Goal: Task Accomplishment & Management: Complete application form

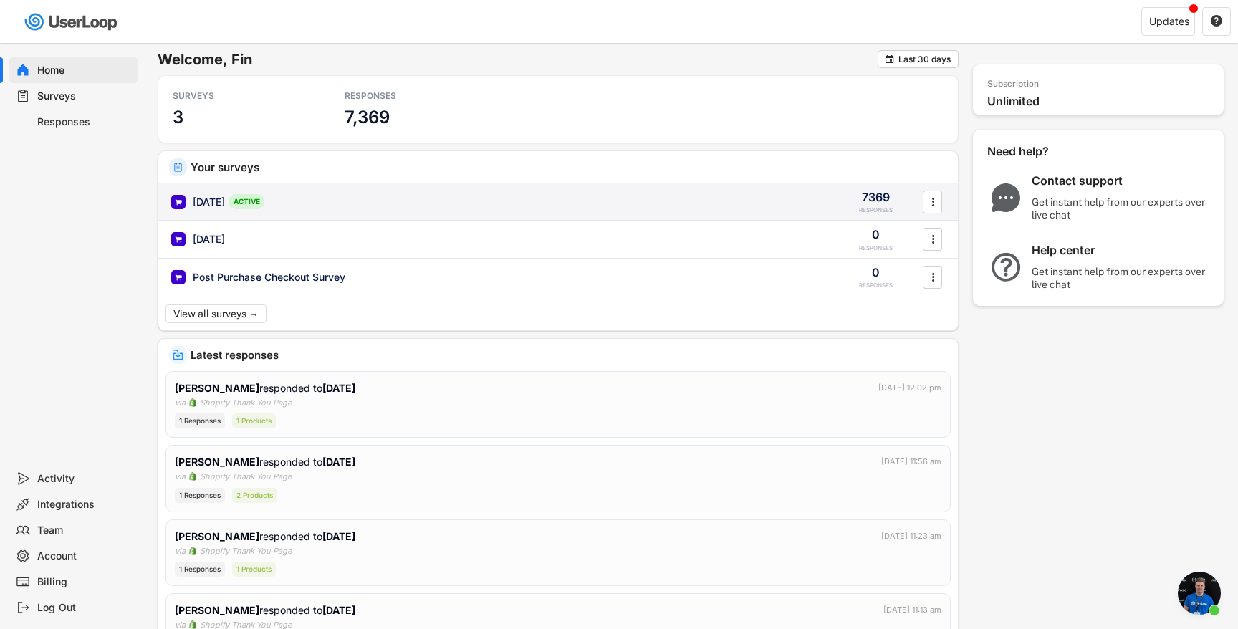
click at [586, 199] on div "[DATE] ACTIVE" at bounding box center [497, 201] width 653 height 15
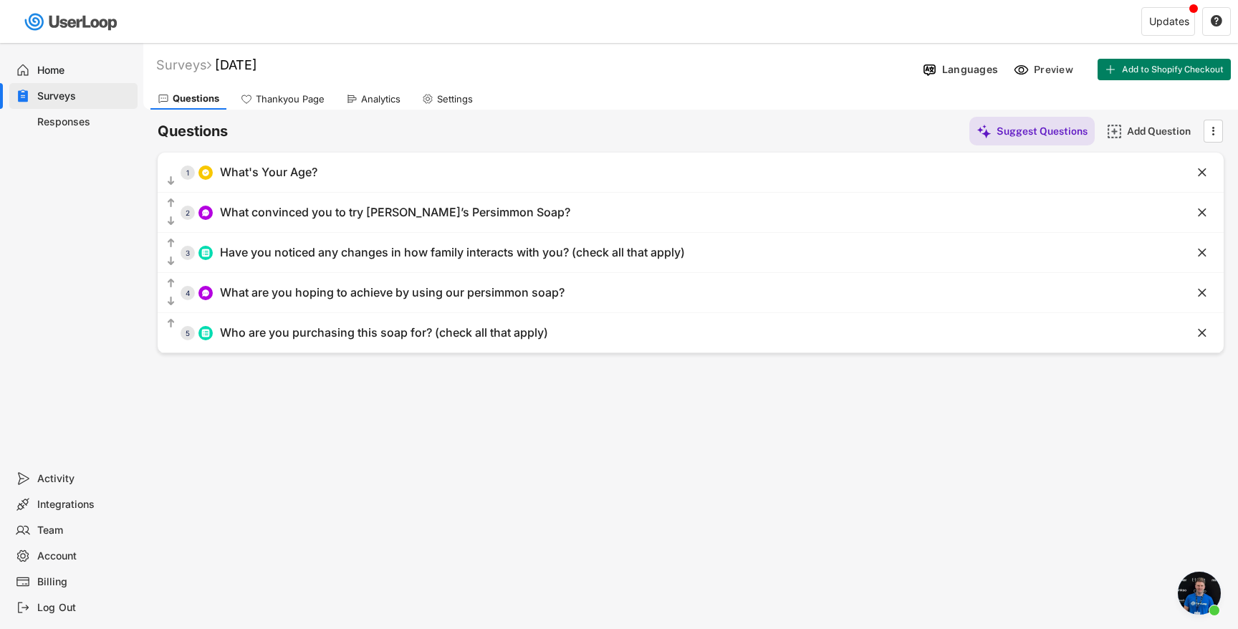
click at [382, 102] on div "Analytics" at bounding box center [380, 99] width 39 height 12
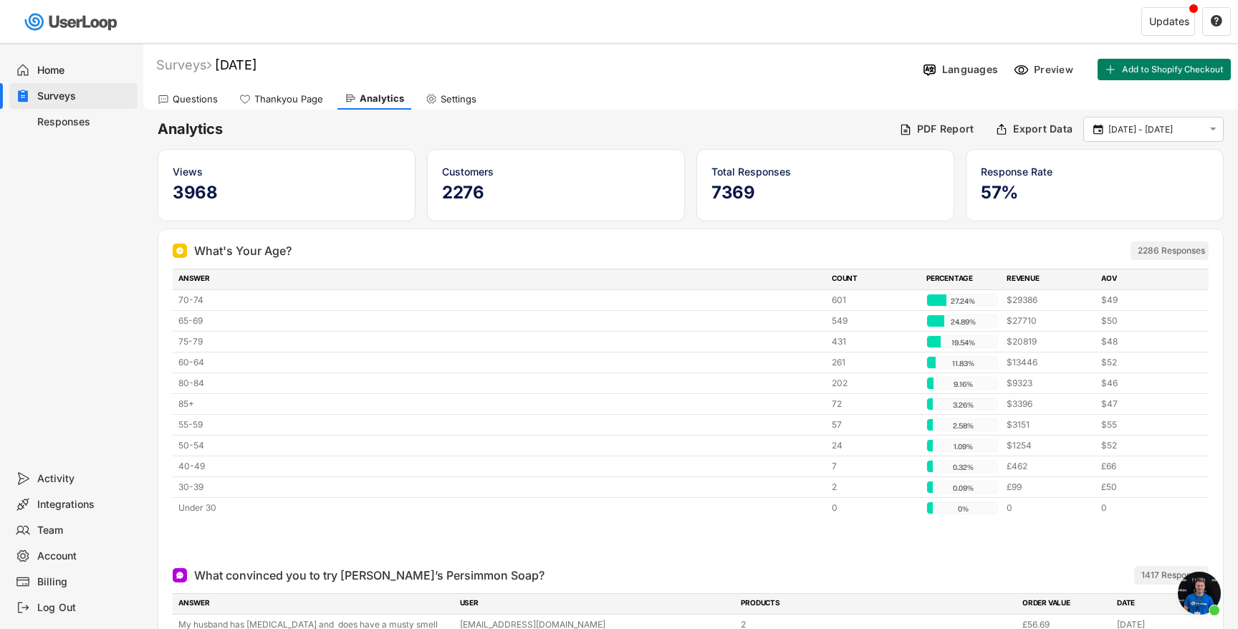
click at [196, 96] on div "Questions" at bounding box center [195, 99] width 45 height 12
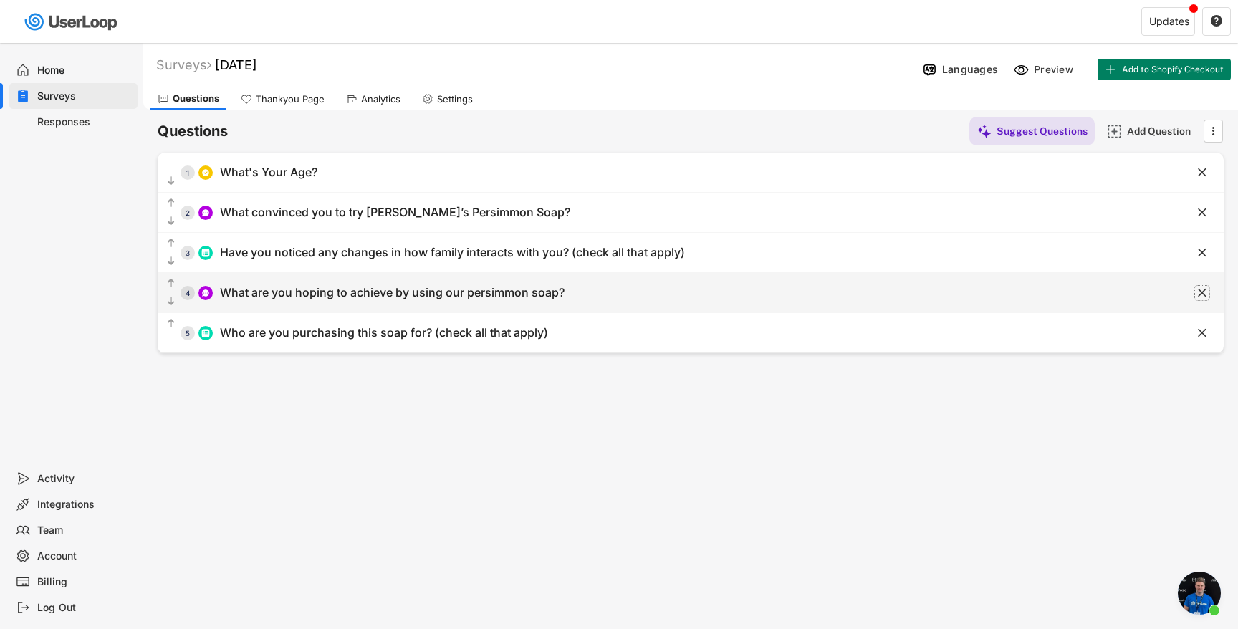
click at [1195, 289] on icon "" at bounding box center [1202, 293] width 14 height 14
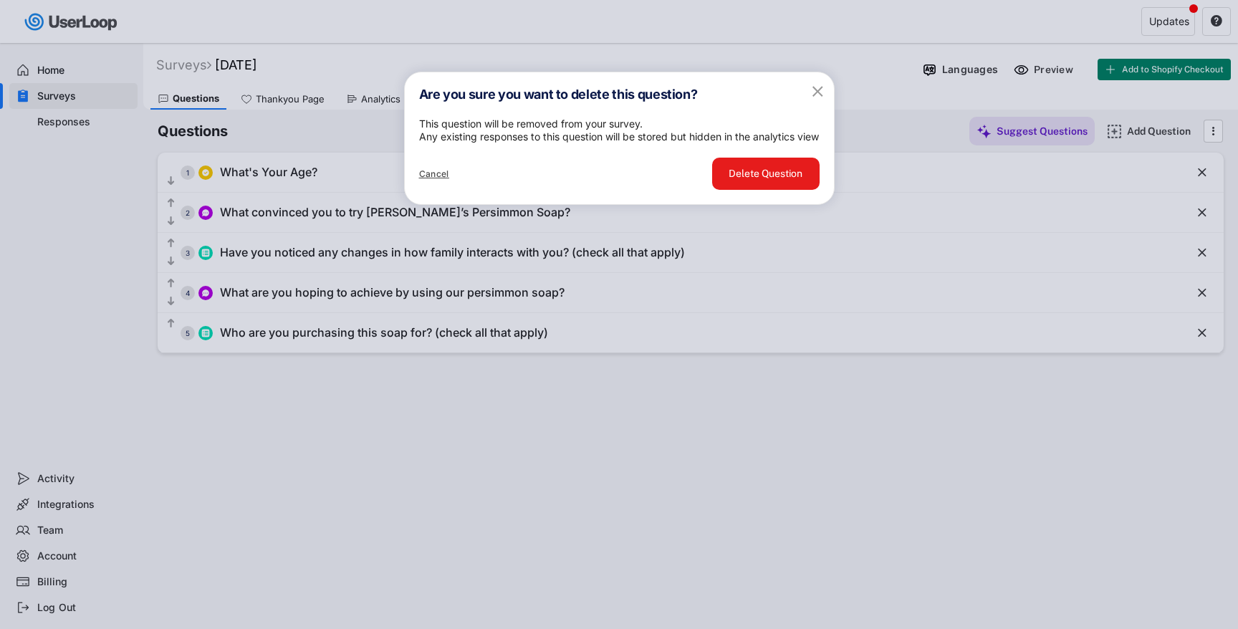
click at [819, 90] on text "" at bounding box center [817, 91] width 11 height 18
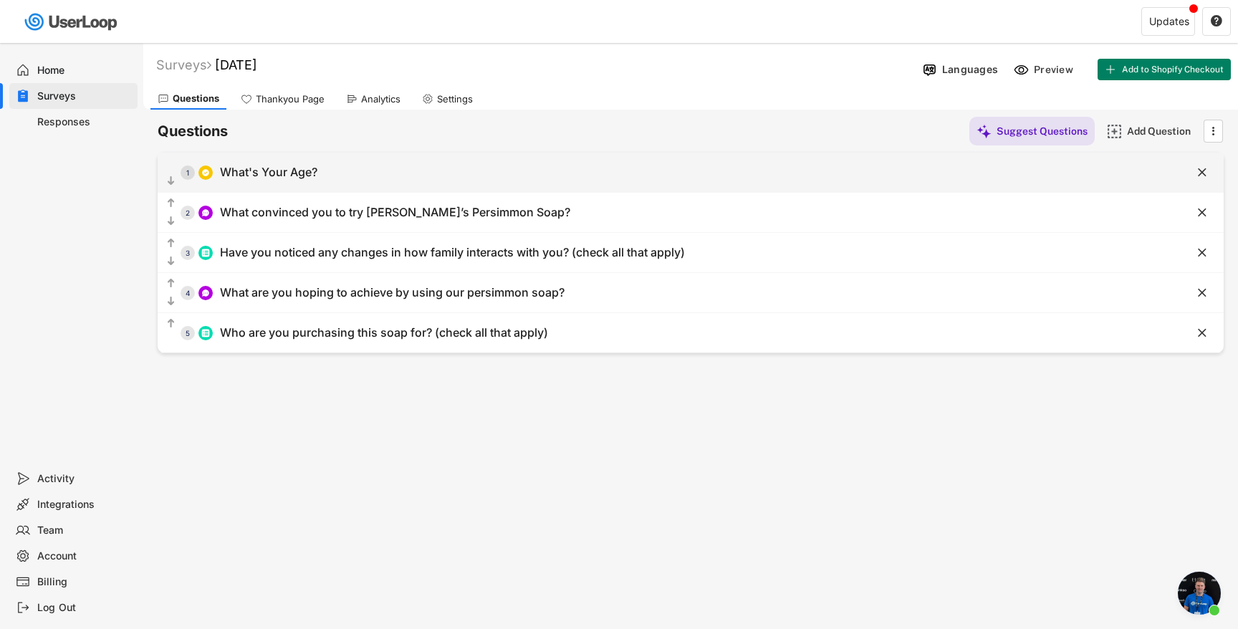
click at [524, 168] on div "  1 What's Your Age?" at bounding box center [655, 172] width 994 height 32
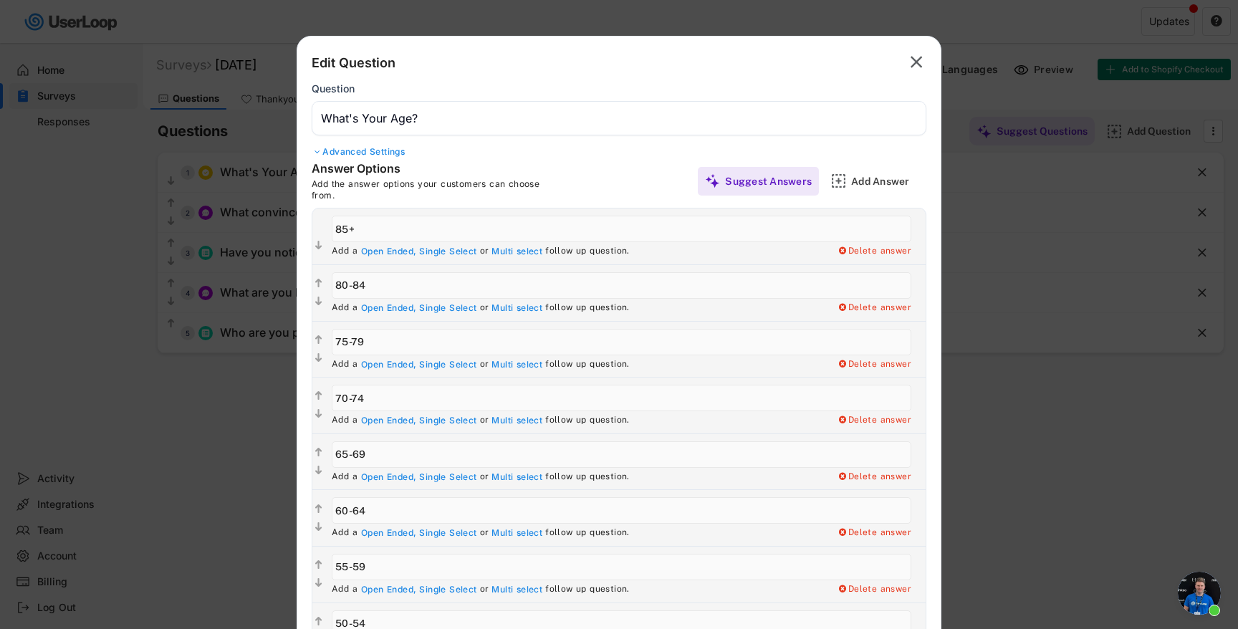
click at [1073, 184] on div at bounding box center [619, 314] width 1238 height 629
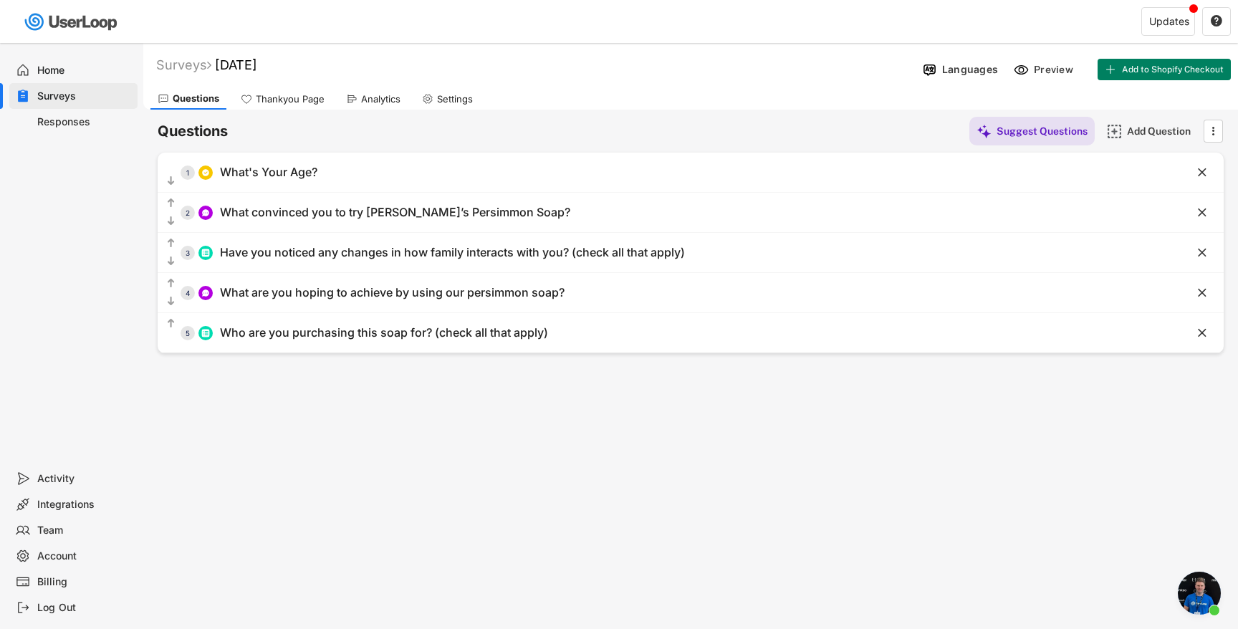
click at [355, 97] on icon at bounding box center [351, 98] width 11 height 11
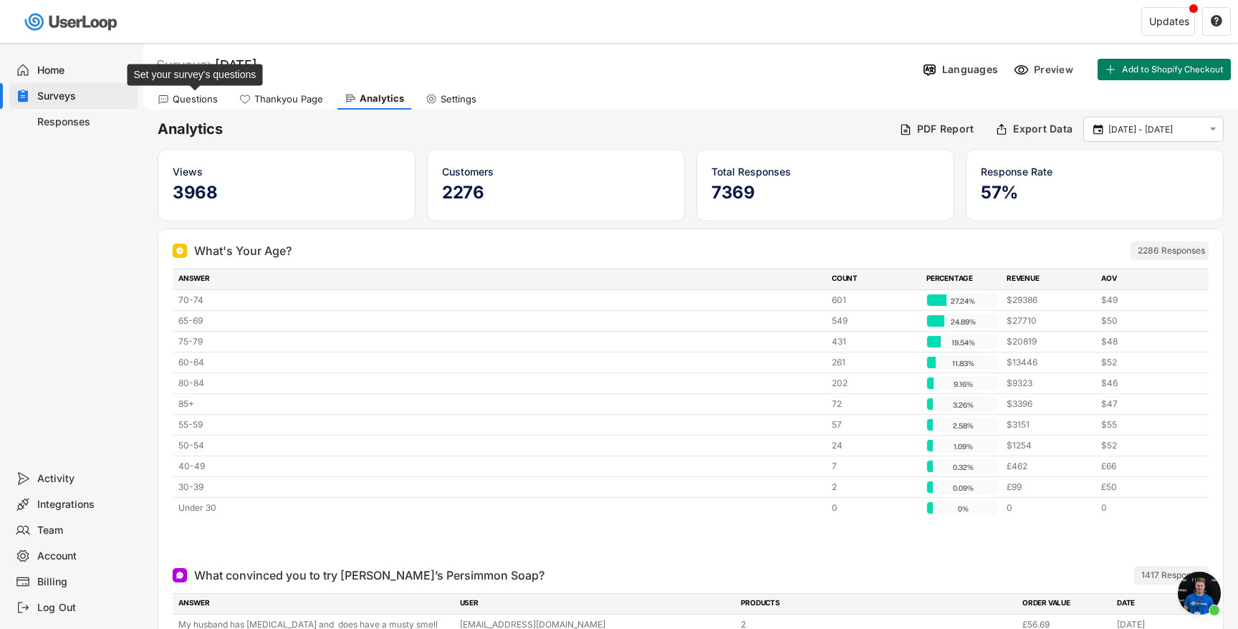
click at [201, 95] on div "Questions" at bounding box center [195, 99] width 45 height 12
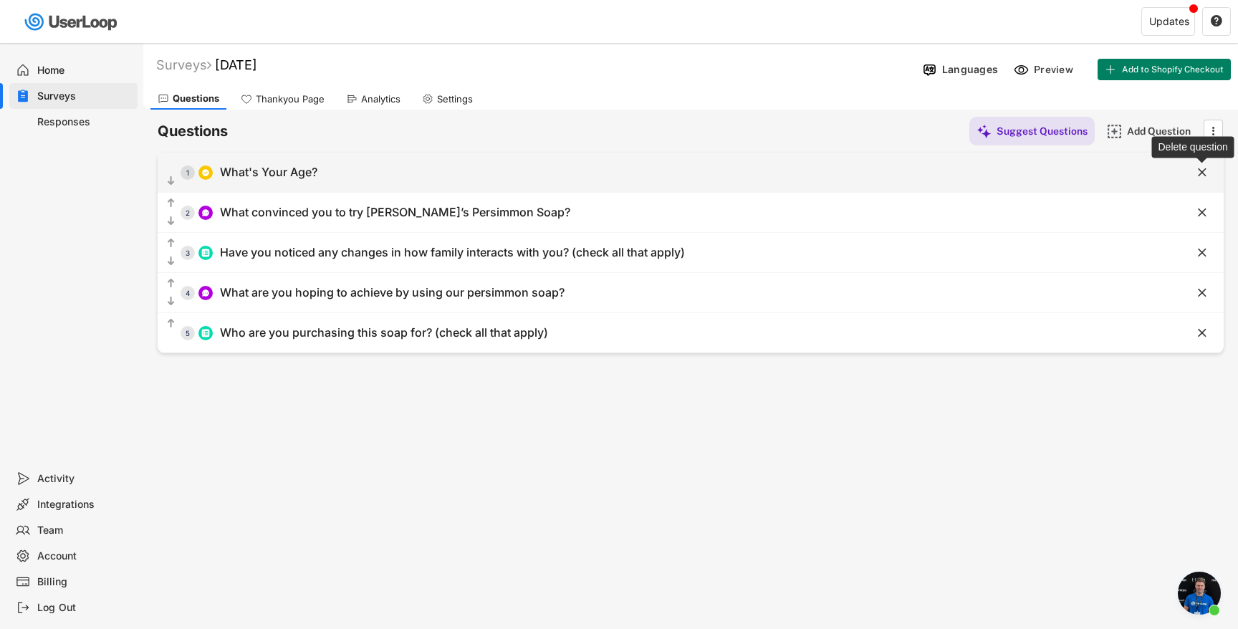
click at [1204, 167] on text "" at bounding box center [1202, 172] width 9 height 15
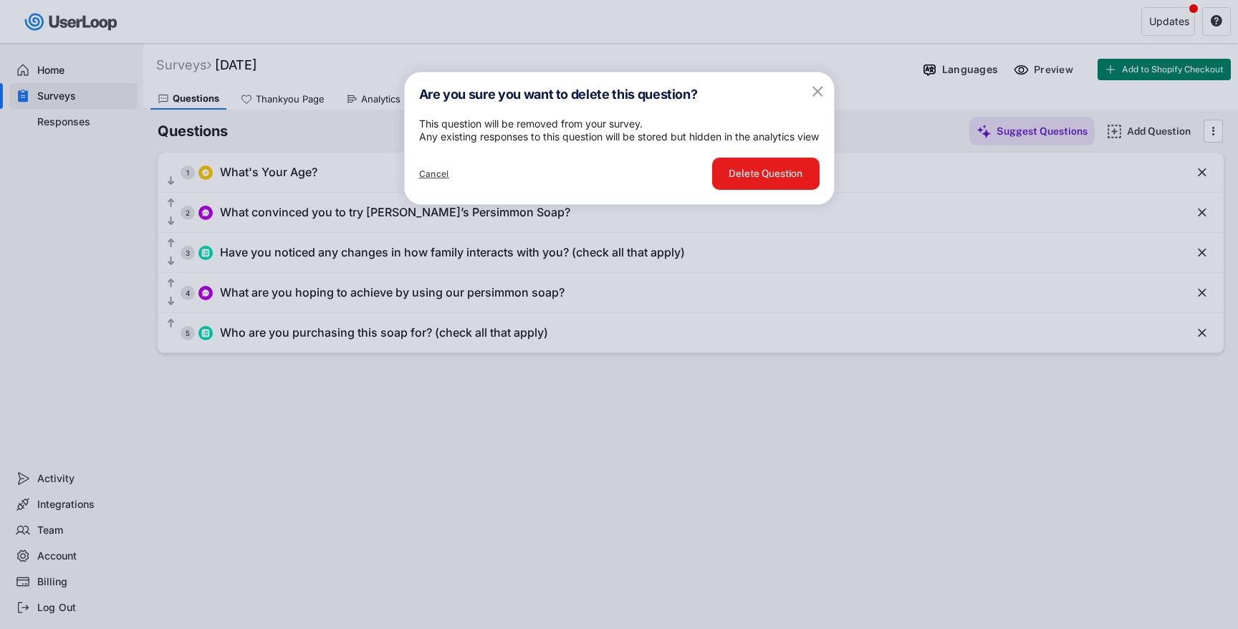
click at [817, 93] on text "" at bounding box center [817, 91] width 11 height 18
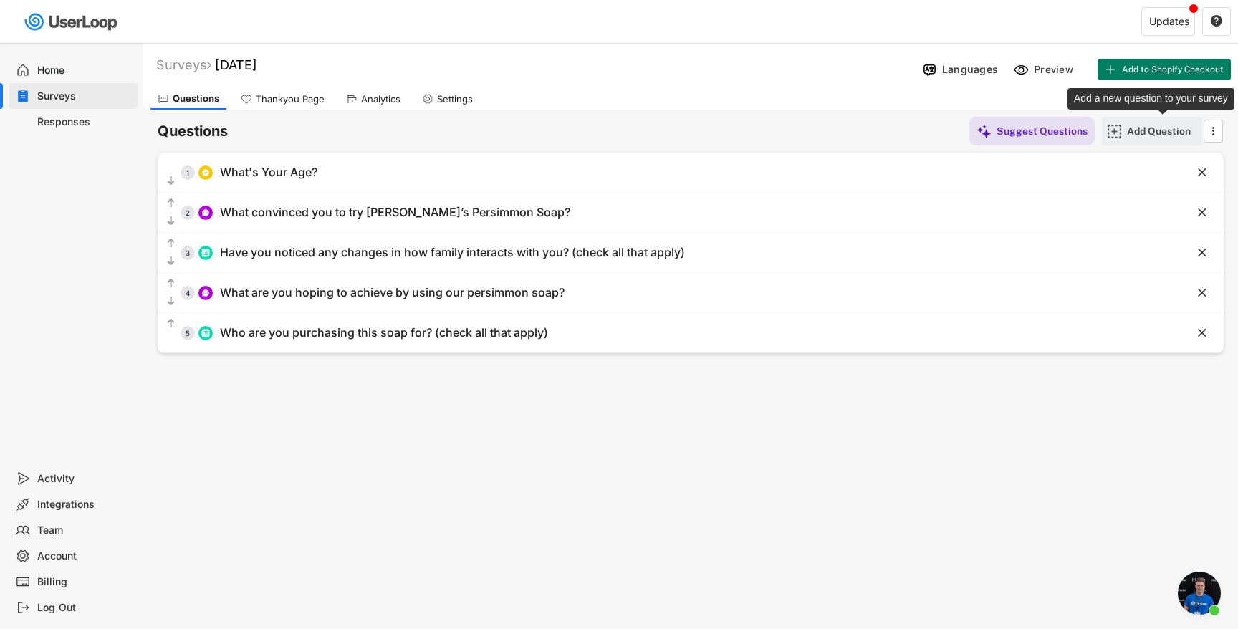
click at [1140, 130] on div "Add Question" at bounding box center [1163, 131] width 72 height 13
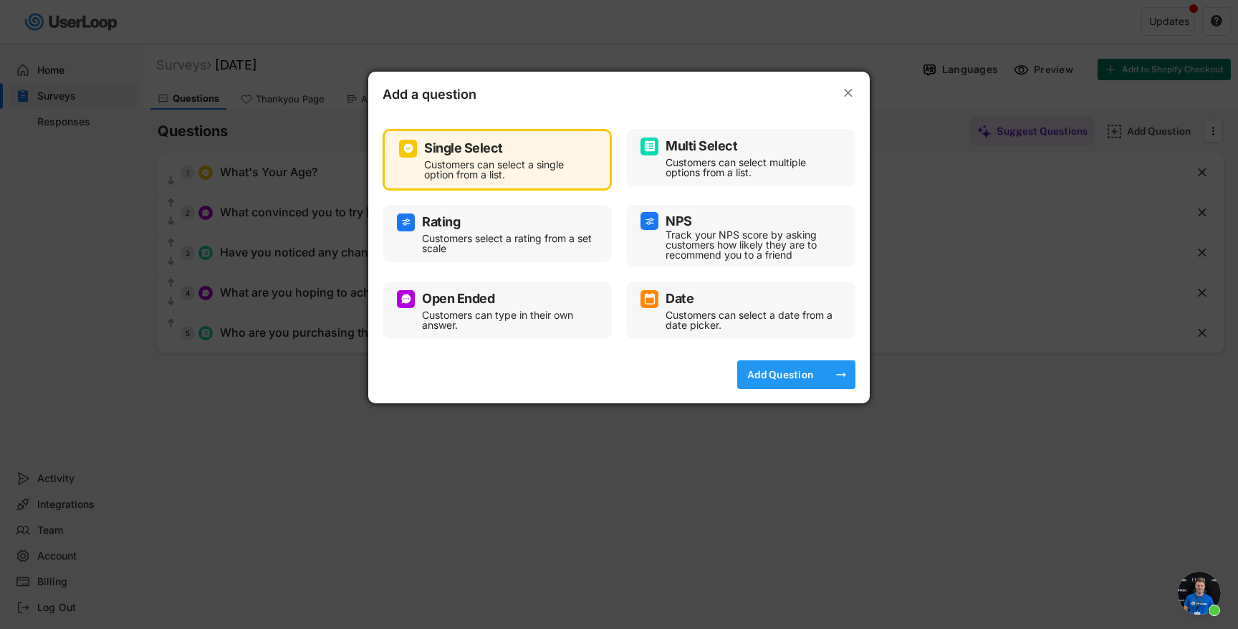
click at [779, 377] on div "Add Question" at bounding box center [780, 374] width 72 height 13
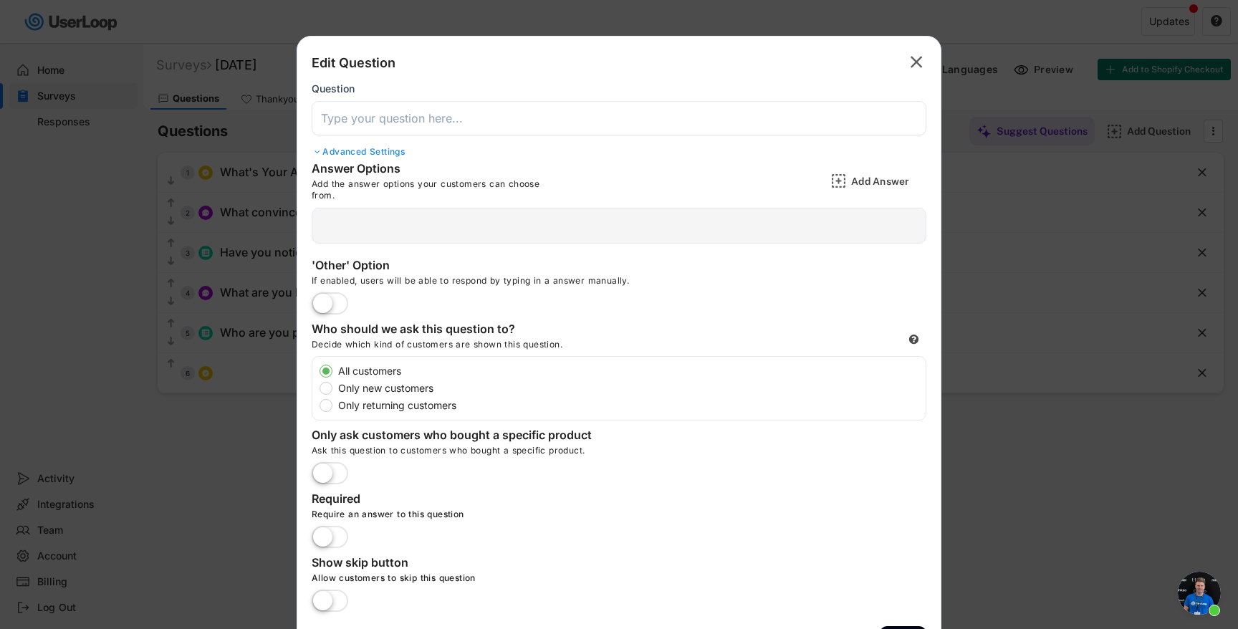
click at [549, 126] on input "input" at bounding box center [619, 118] width 615 height 34
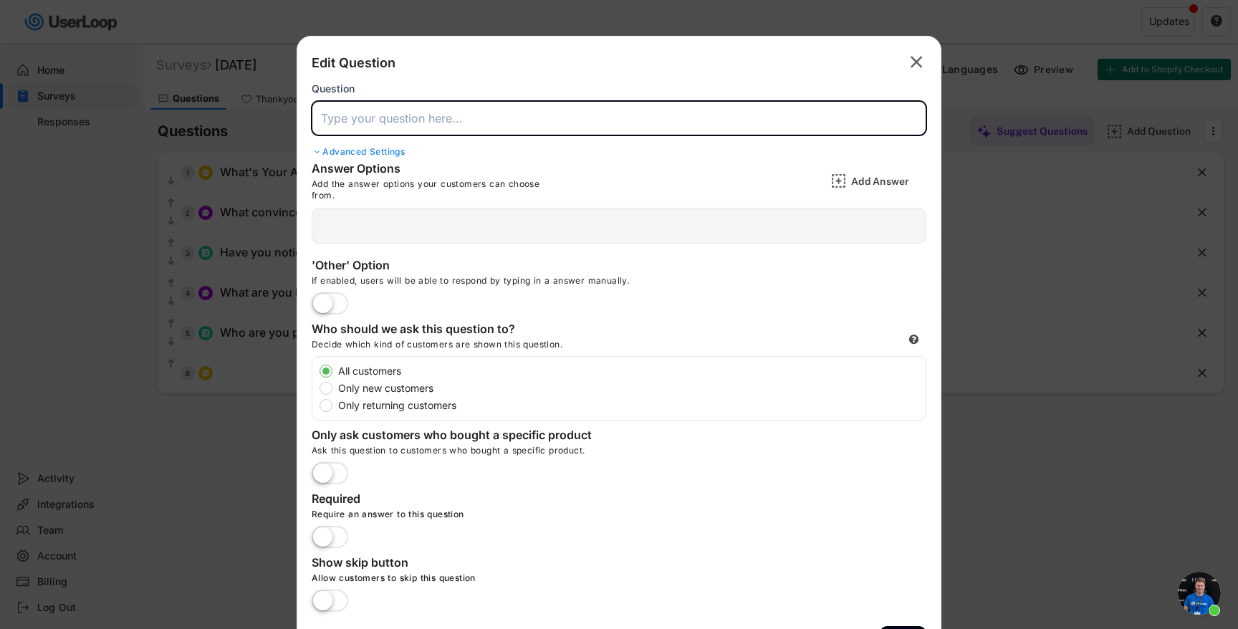
paste input "How often do you usually have family or friends over to your home?"
type input "How often do you usually have family or friends over to your home?"
click at [332, 307] on label at bounding box center [330, 305] width 44 height 32
click at [0, 0] on input "checkbox" at bounding box center [0, 0] width 0 height 0
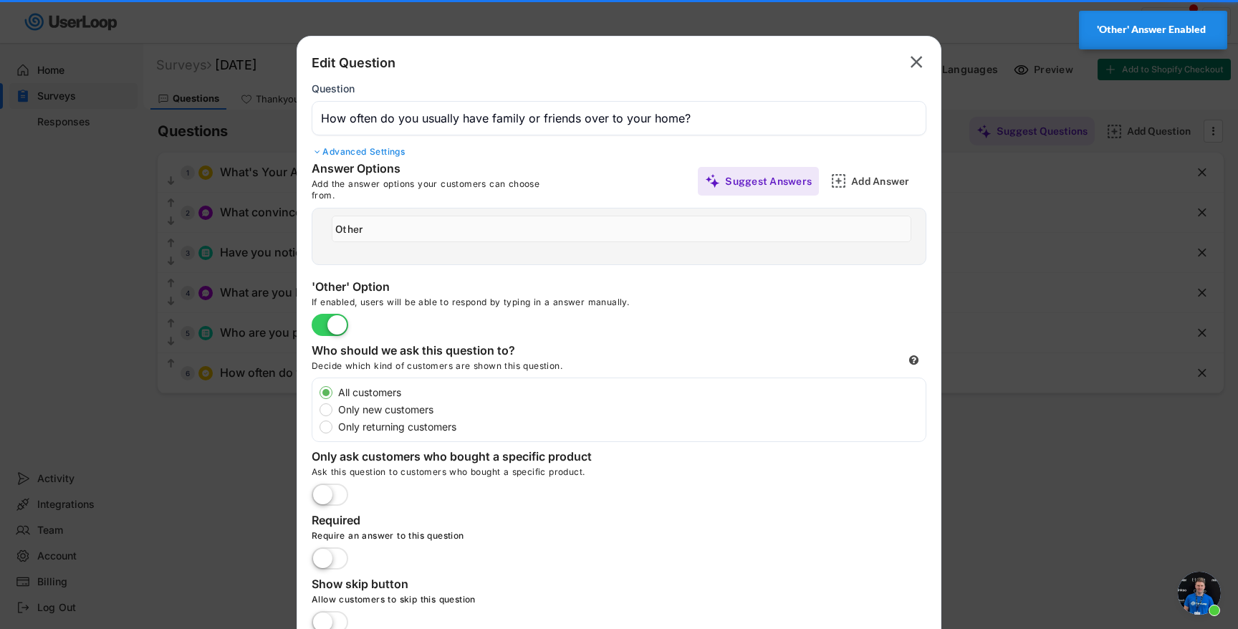
click at [876, 181] on div "Add Answer" at bounding box center [887, 181] width 72 height 13
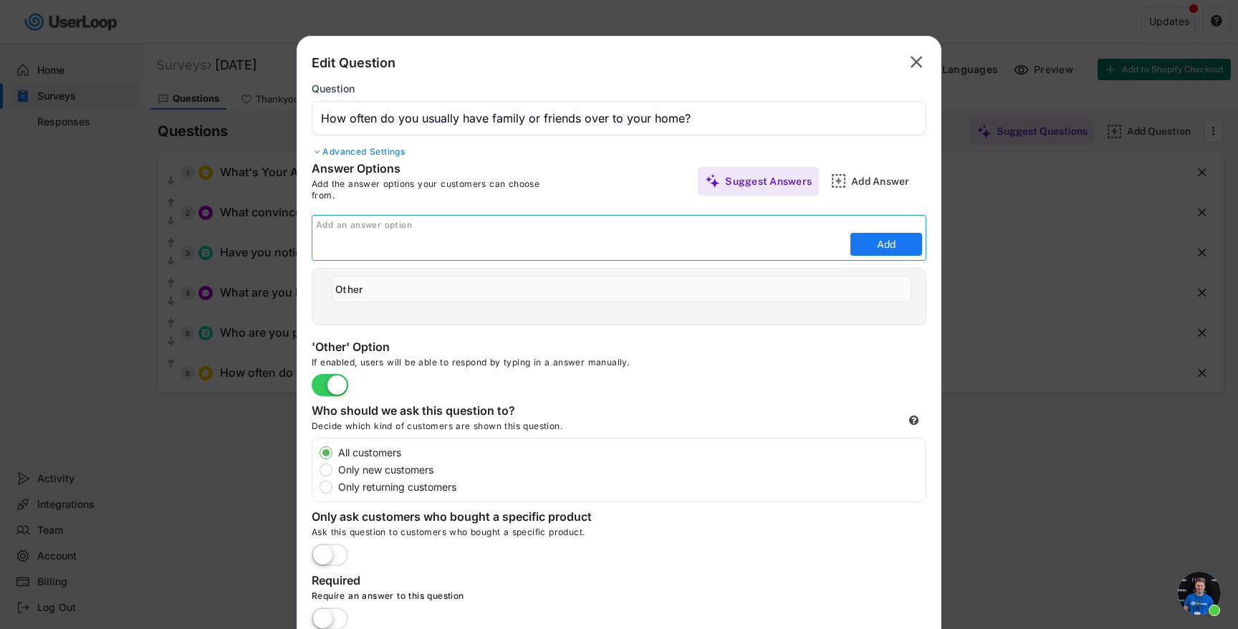
paste input "Very often (weekly or more)"
type input "Very often (weekly or more)"
click at [882, 239] on button "Add" at bounding box center [886, 244] width 72 height 23
type input "Very often (weekly or more)"
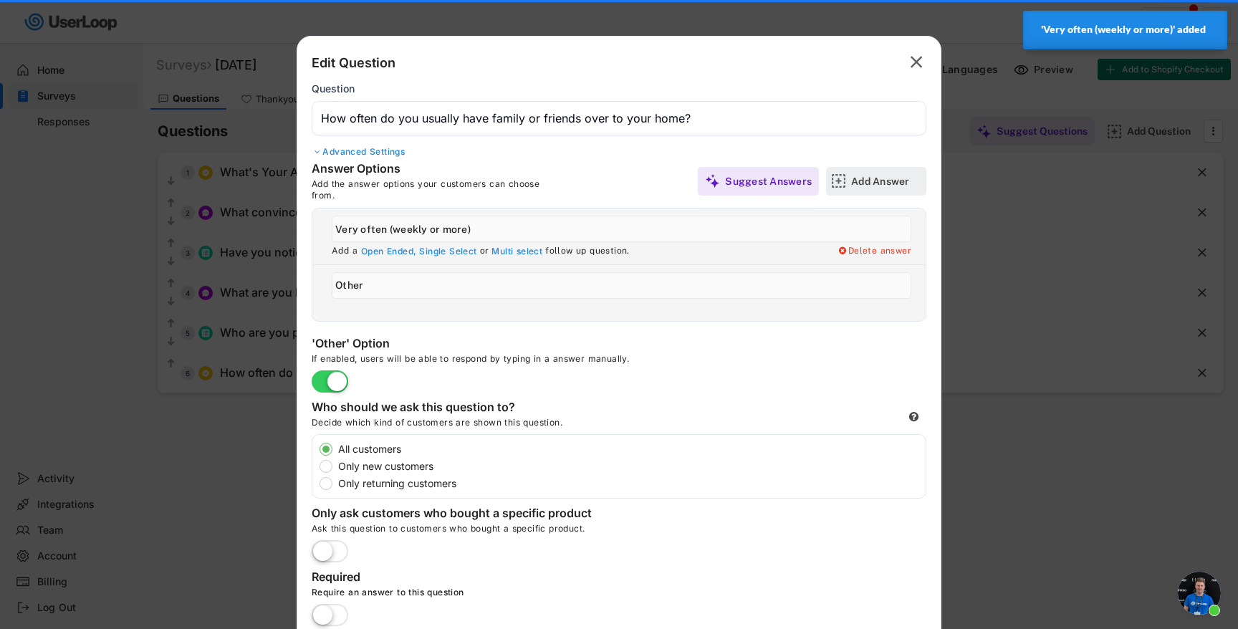
click at [894, 176] on div "Add Answer" at bounding box center [887, 181] width 72 height 13
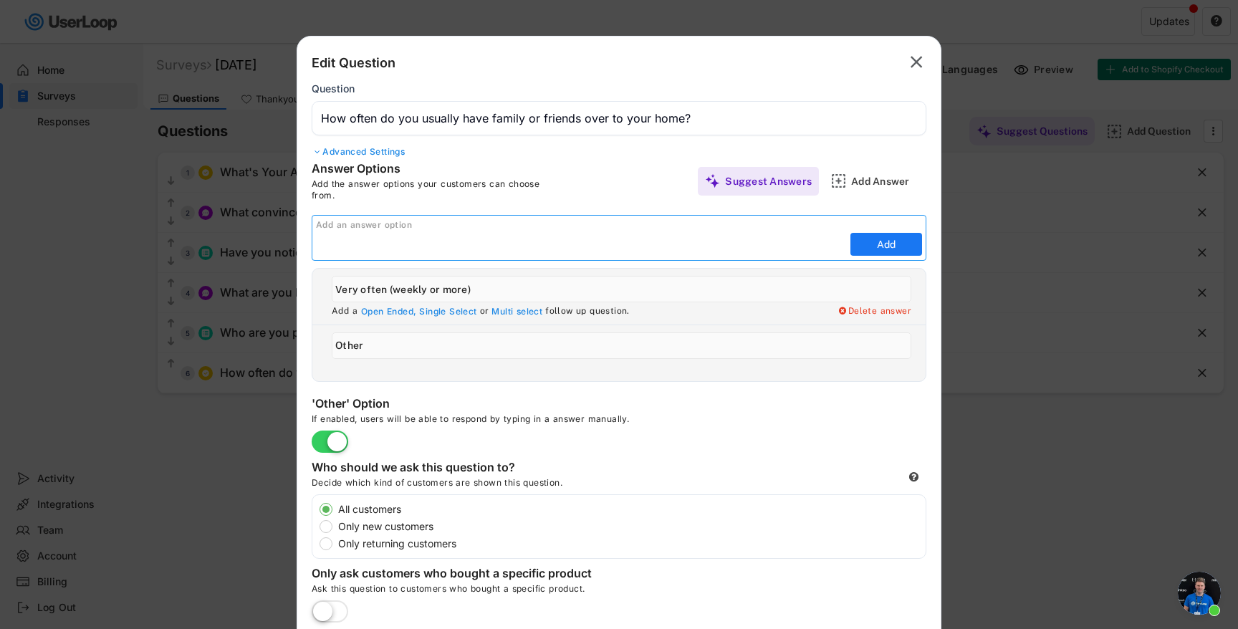
paste input "Occasionally (a few times a month)"
type input "Occasionally (a few times a month)"
click at [870, 242] on button "Add" at bounding box center [886, 244] width 72 height 23
type input "Occasionally (a few times a month)"
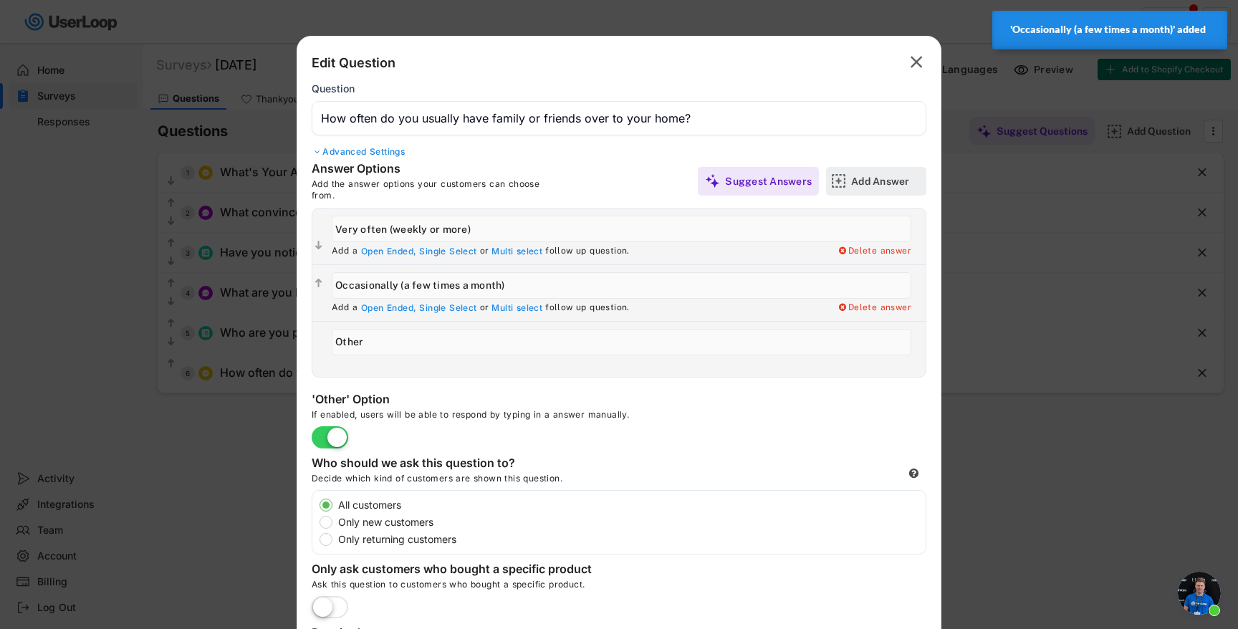
click at [867, 171] on div "Add Answer" at bounding box center [887, 181] width 72 height 29
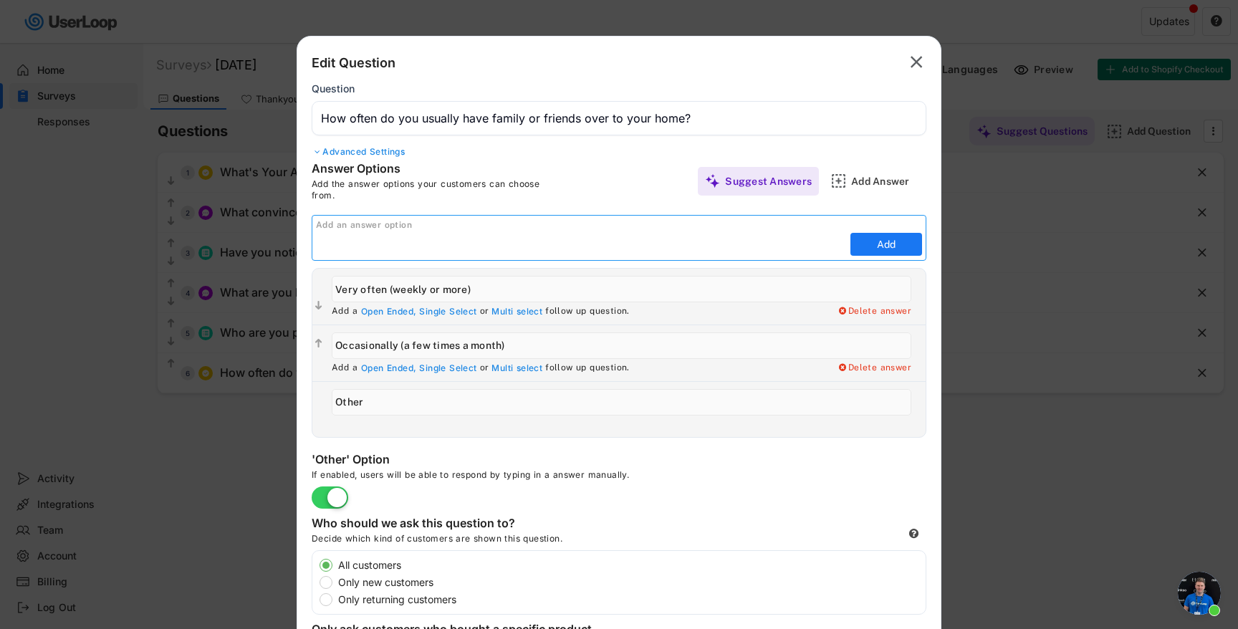
paste input "Rarely (a few times a year)"
type input "Rarely (a few times a year)"
click at [869, 243] on button "Add" at bounding box center [886, 244] width 72 height 23
type input "Rarely (a few times a year)"
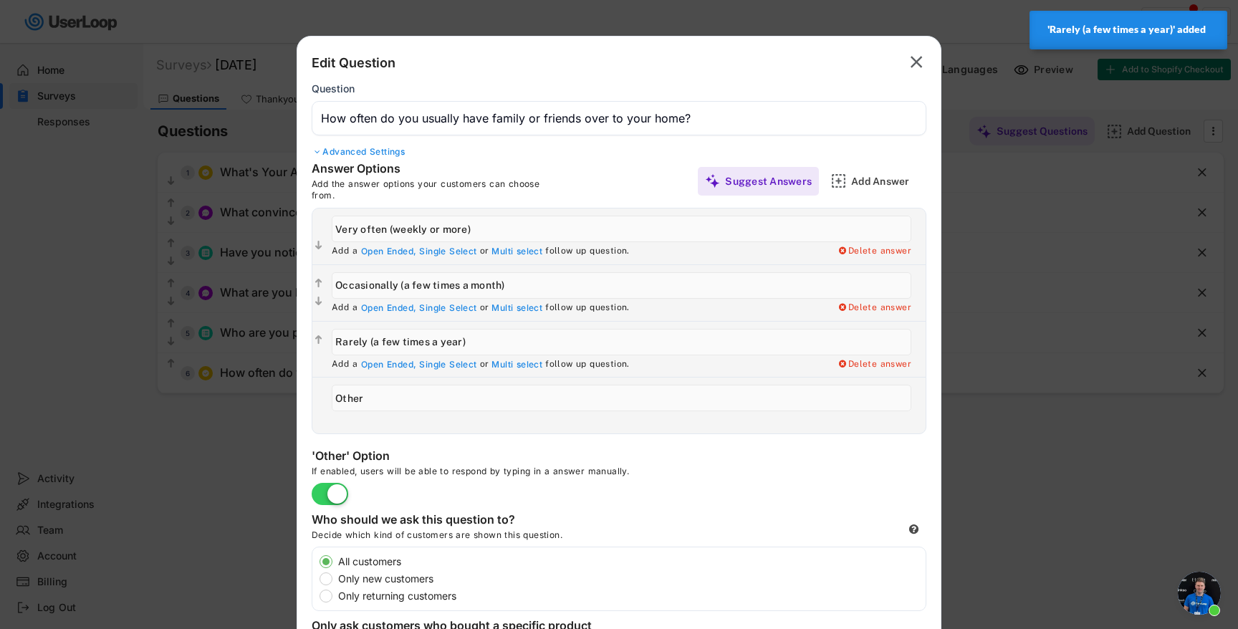
click at [890, 196] on div "Answer Options Add the answer options your customers can choose from. Suggest A…" at bounding box center [619, 180] width 615 height 39
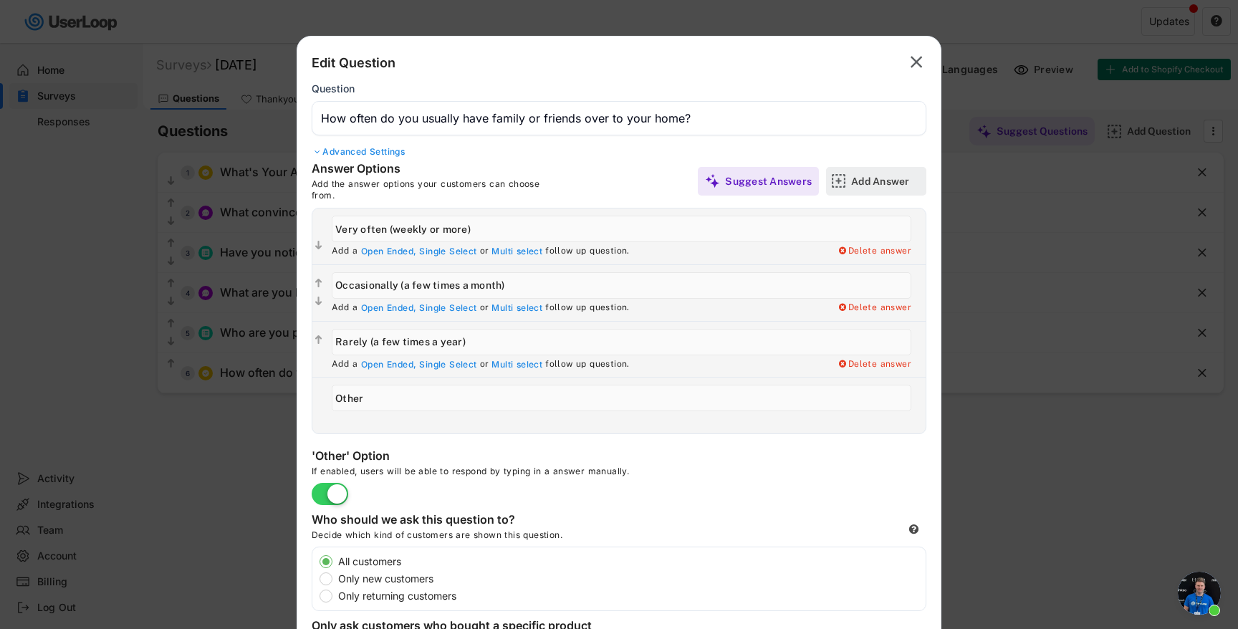
click at [886, 191] on div "Add Answer" at bounding box center [887, 181] width 72 height 29
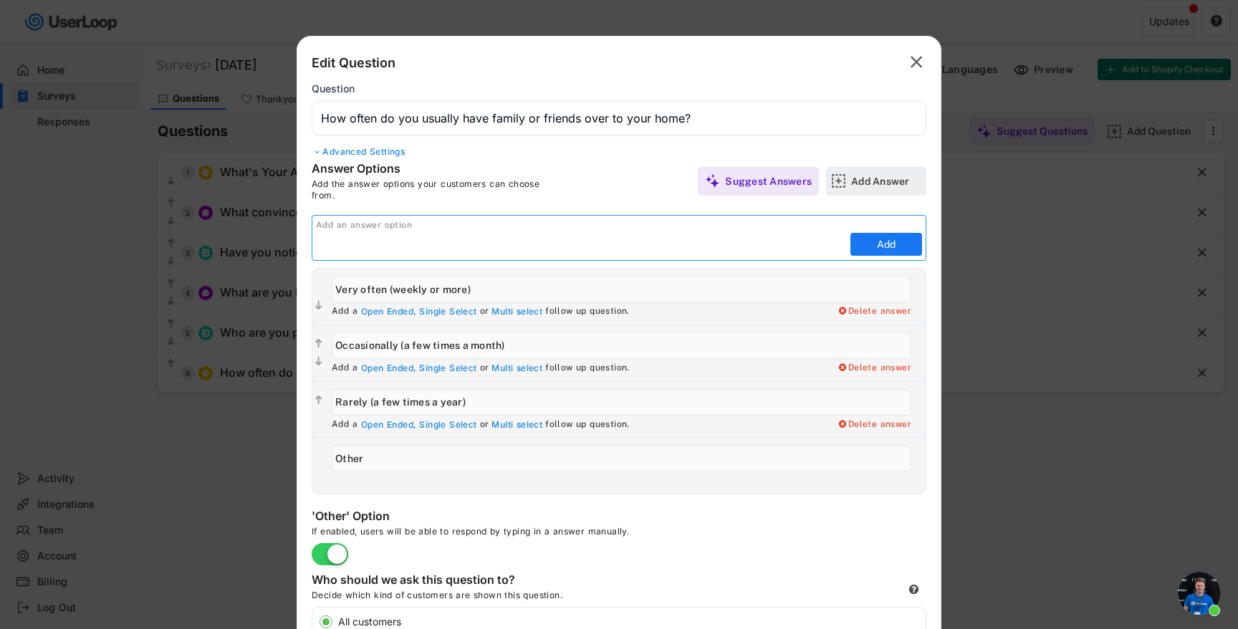
paste input "Almost never (I usually meet others outside my home)"
type input "Almost never (I usually meet others outside my home)"
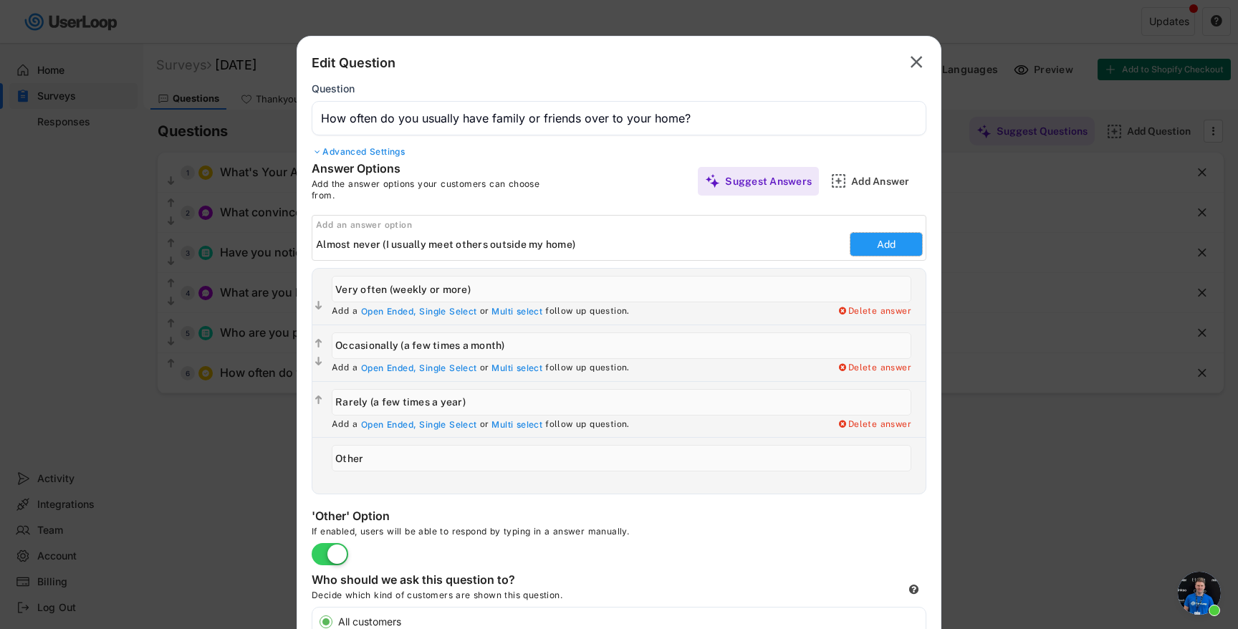
click at [877, 246] on button "Add" at bounding box center [886, 244] width 72 height 23
type input "Almost never (I usually meet others outside my home)"
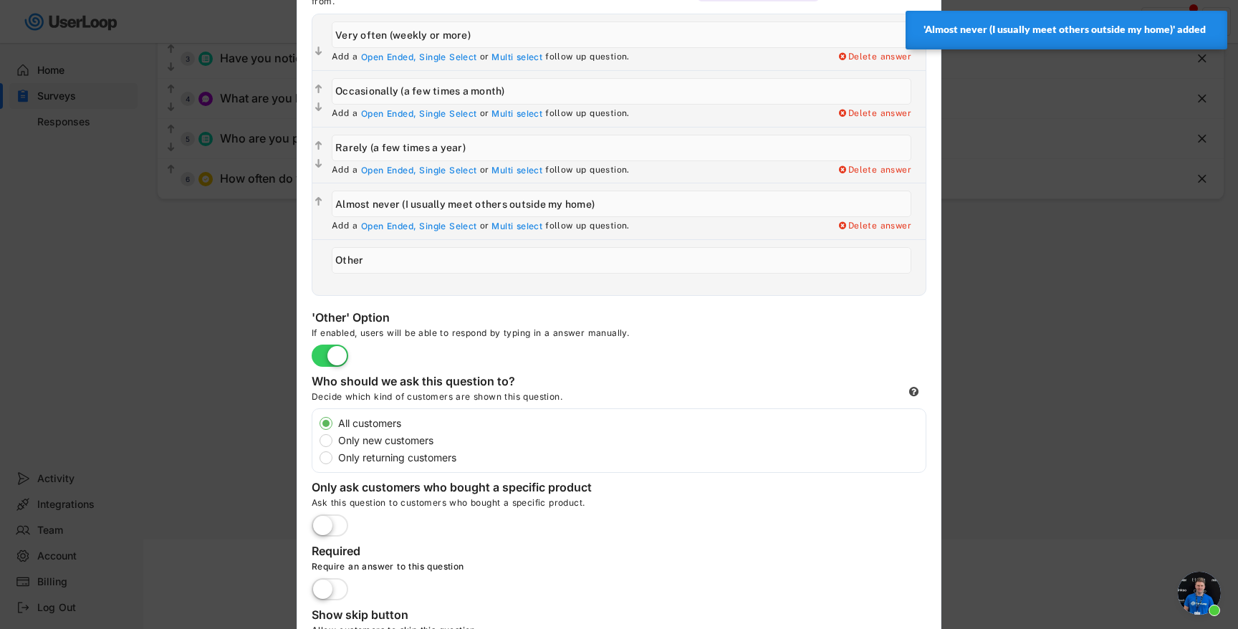
scroll to position [288, 0]
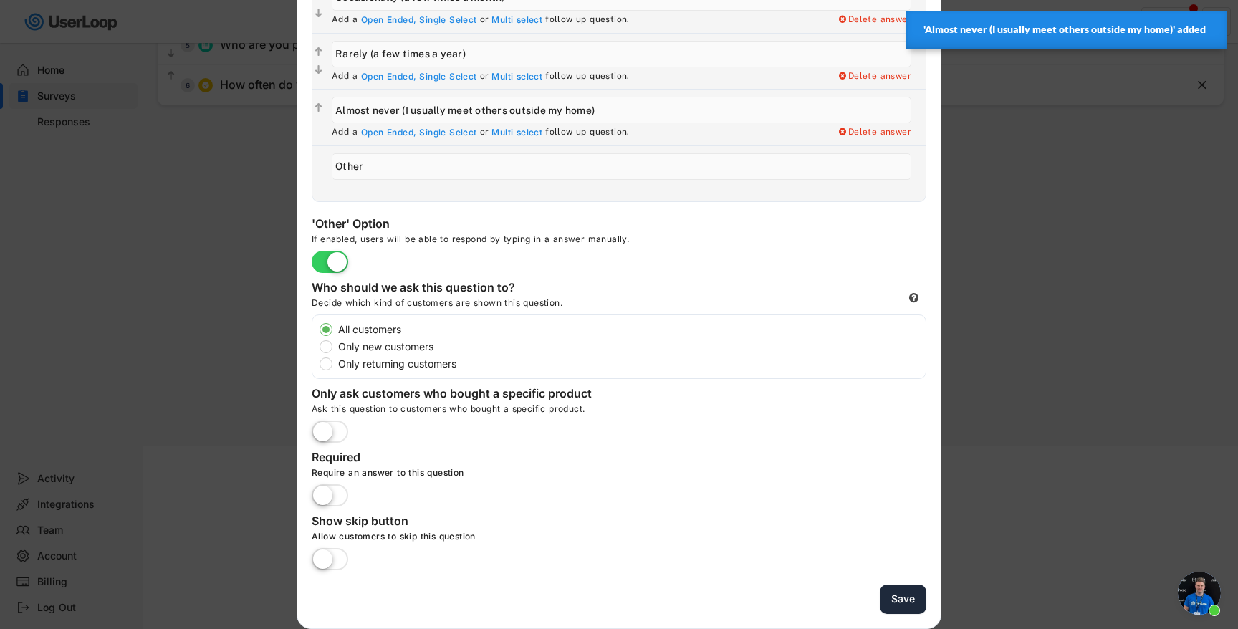
click at [899, 600] on button "Save" at bounding box center [903, 598] width 47 height 29
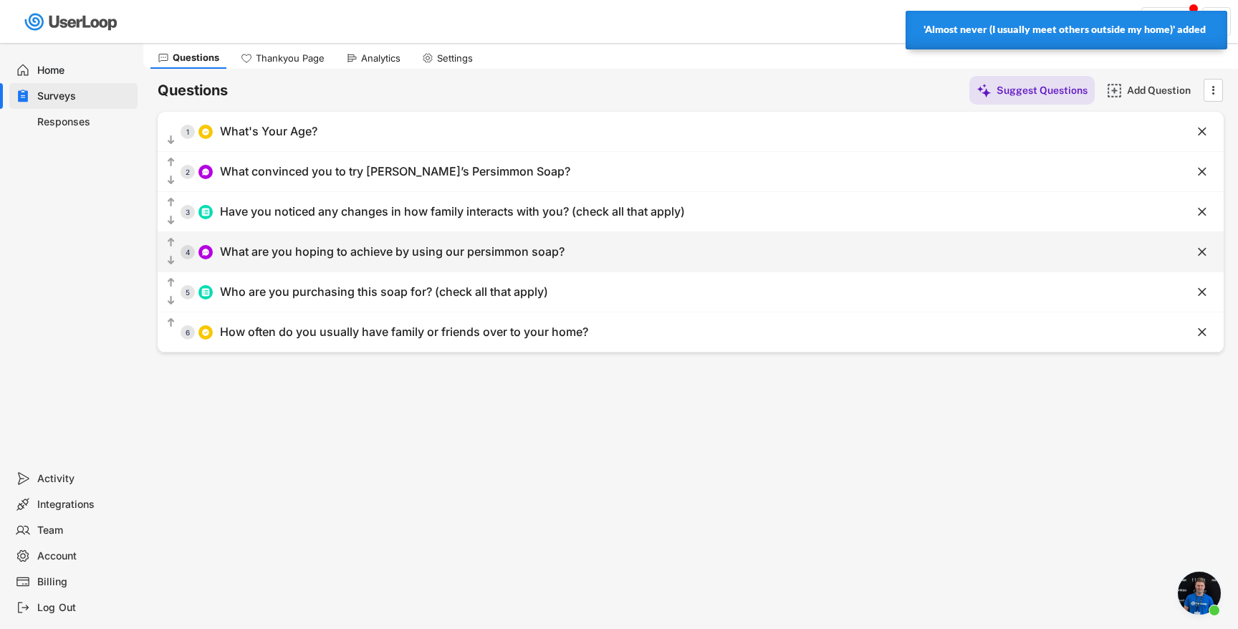
scroll to position [34, 0]
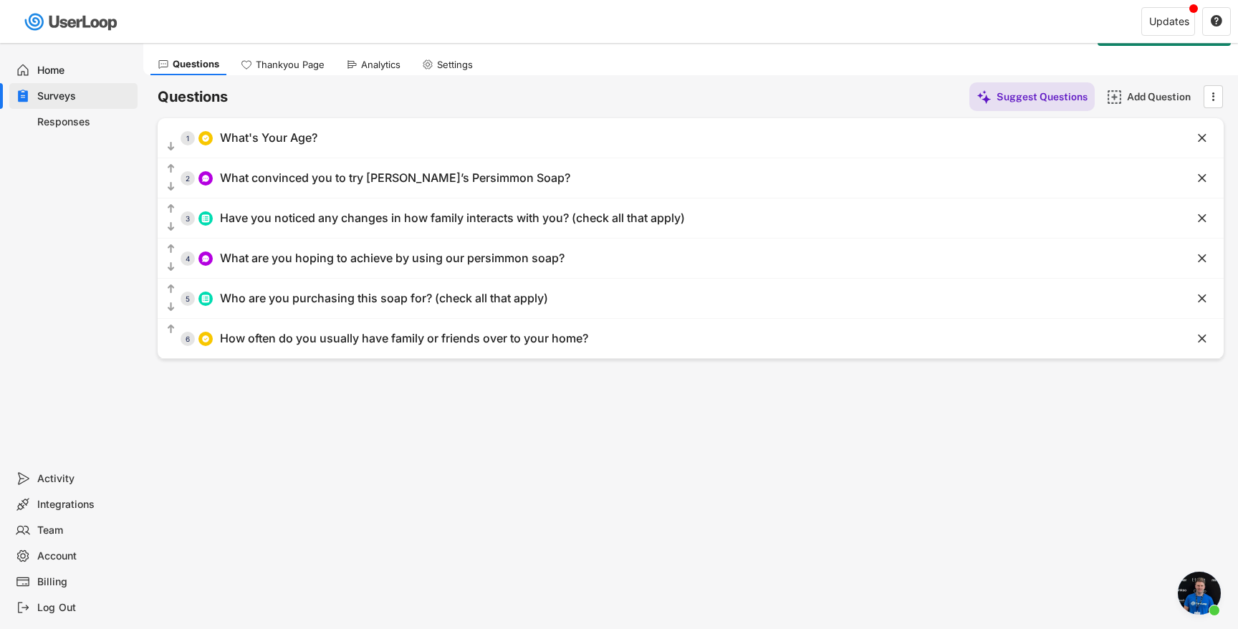
click at [430, 120] on div "  1 What's Your Age? " at bounding box center [691, 137] width 1066 height 39
type input "What's Your Age?"
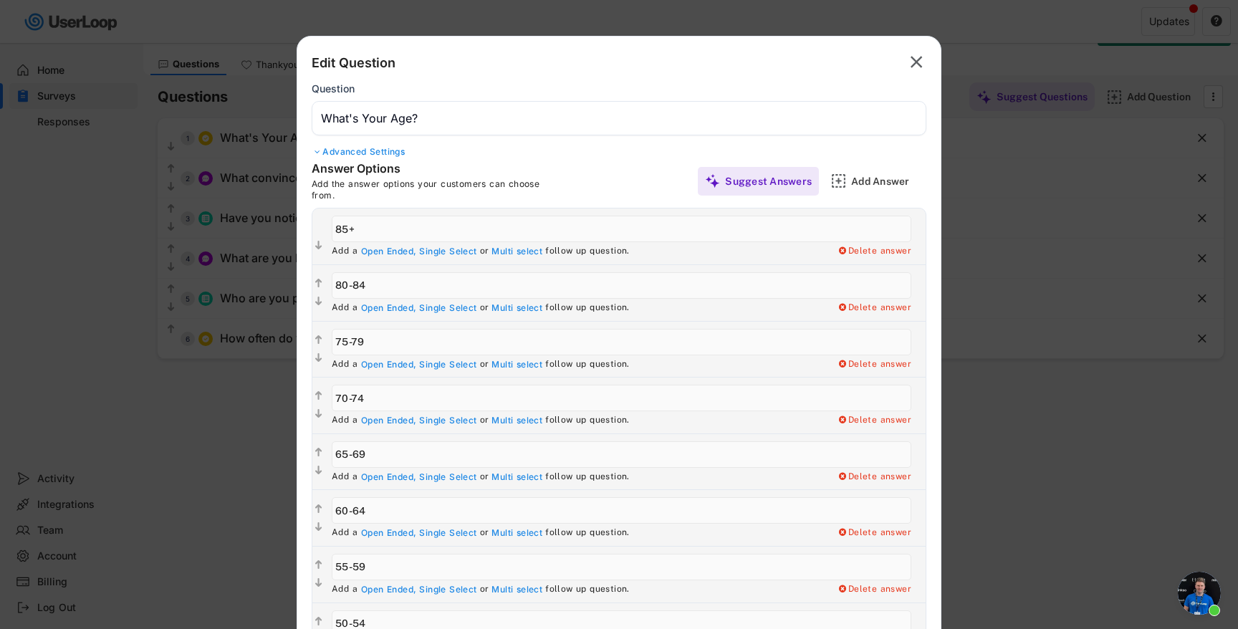
click at [382, 156] on div "Advanced Settings" at bounding box center [619, 151] width 615 height 11
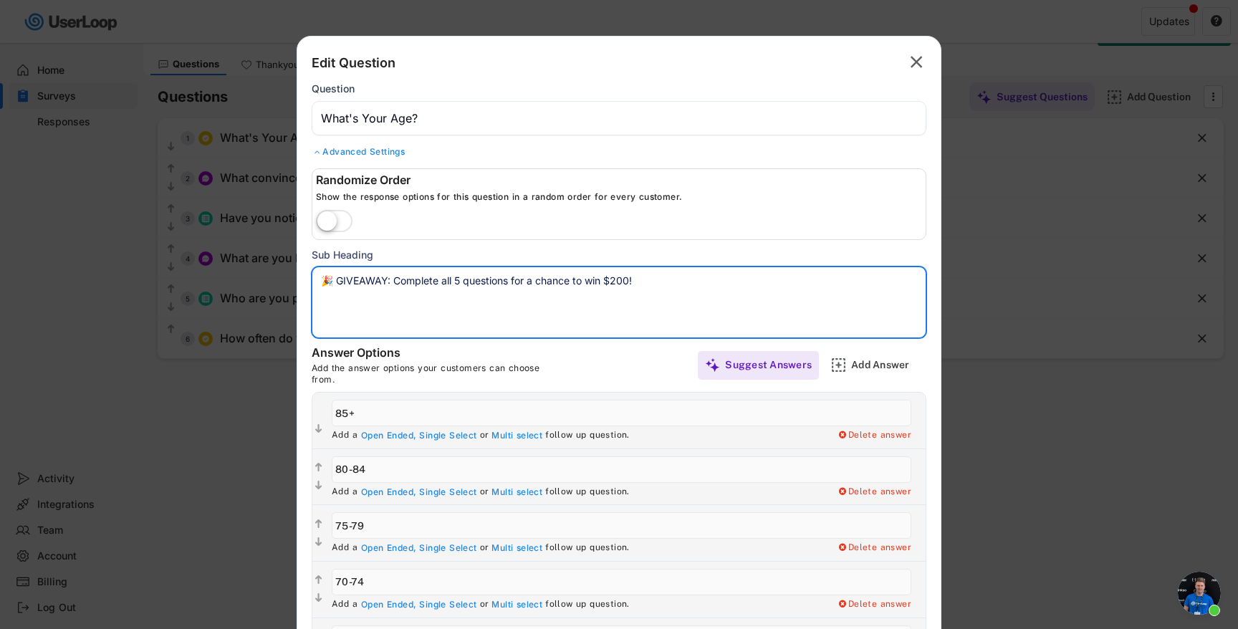
click at [441, 282] on textarea "🎉 GIVEAWAY: Complete all 5 questions for a chance to win $200!" at bounding box center [619, 302] width 615 height 72
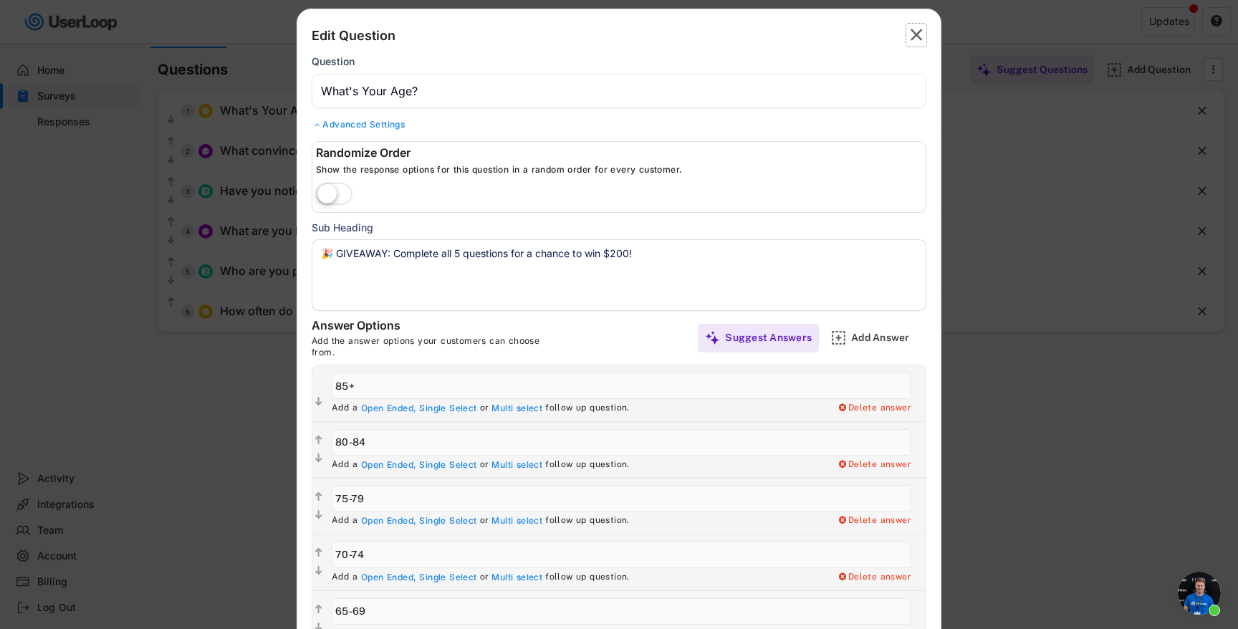
click at [910, 34] on icon "" at bounding box center [916, 35] width 20 height 23
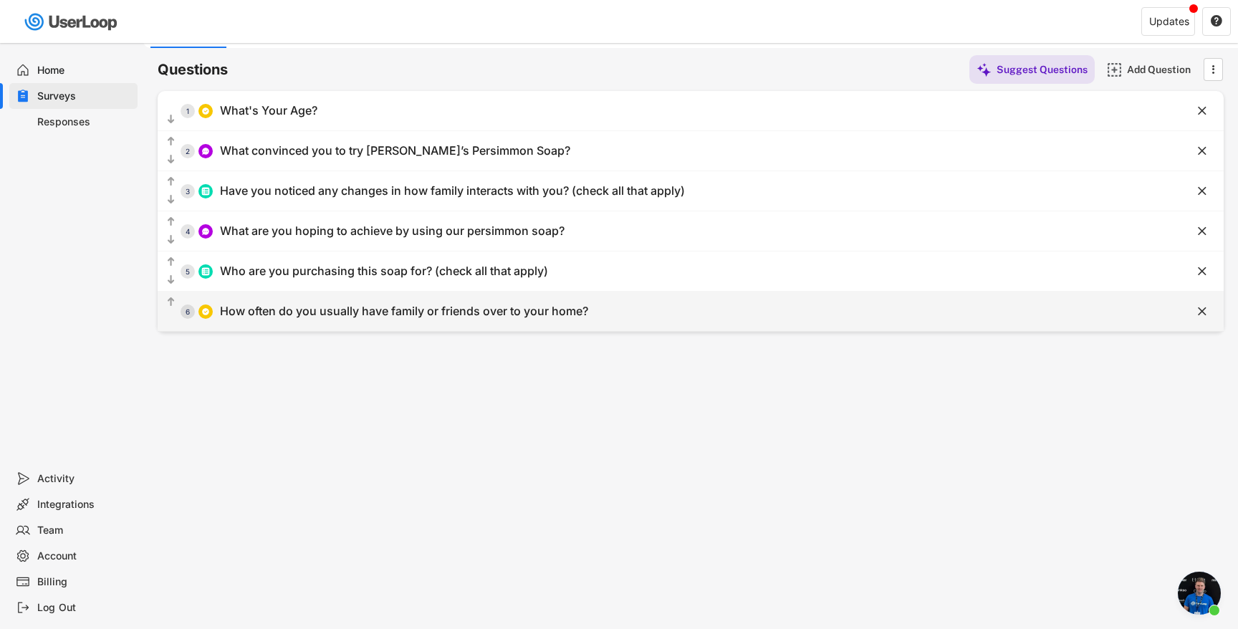
click at [416, 311] on div "How often do you usually have family or friends over to your home?" at bounding box center [404, 311] width 368 height 15
type input "Very often (weekly or more)"
type input "Occasionally (a few times a month)"
type input "Rarely (a few times a year)"
type input "Almost never (I usually meet others outside my home)"
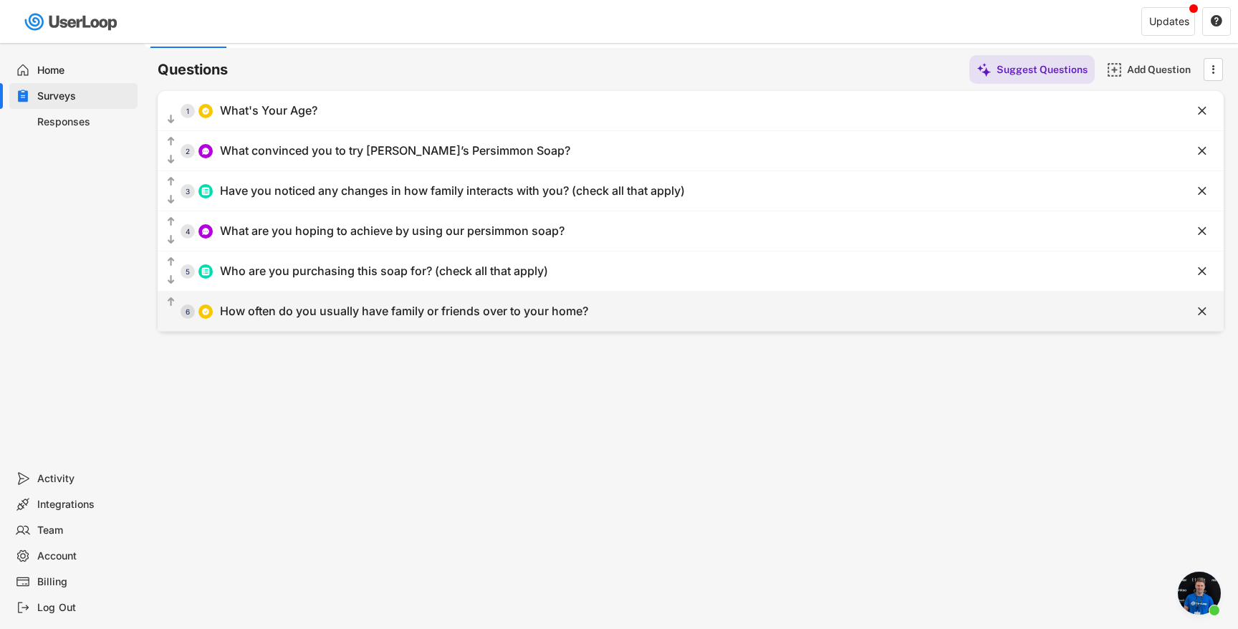
type input "Other"
type input "How often do you usually have family or friends over to your home?"
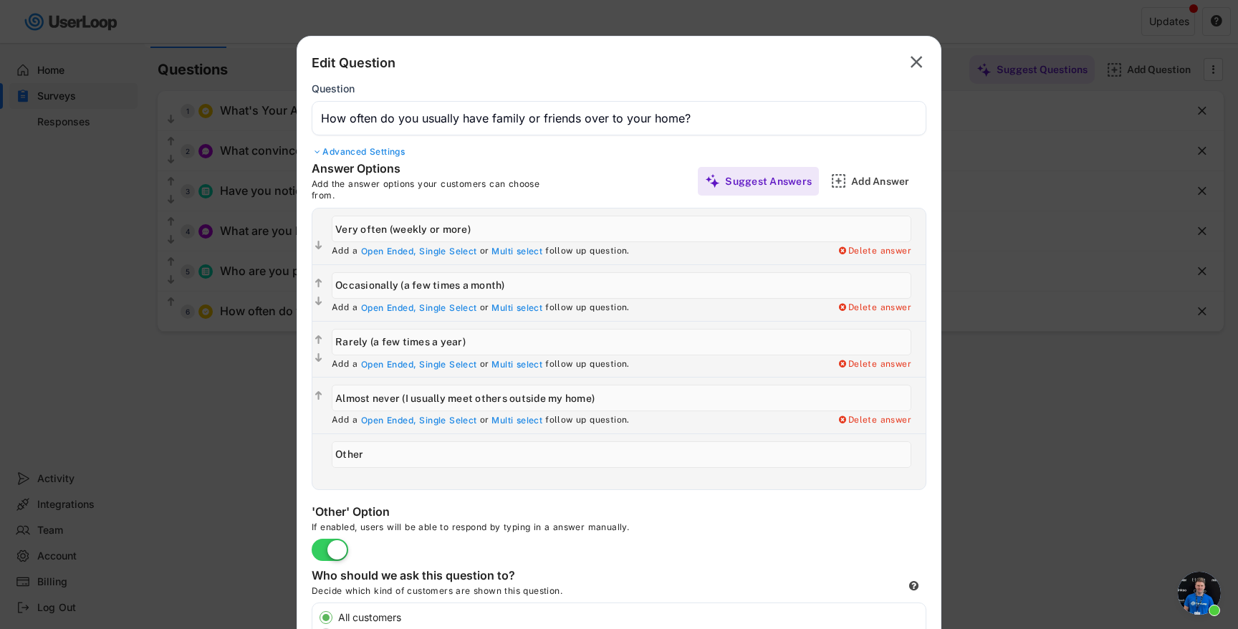
click at [392, 148] on div "Advanced Settings" at bounding box center [619, 151] width 615 height 11
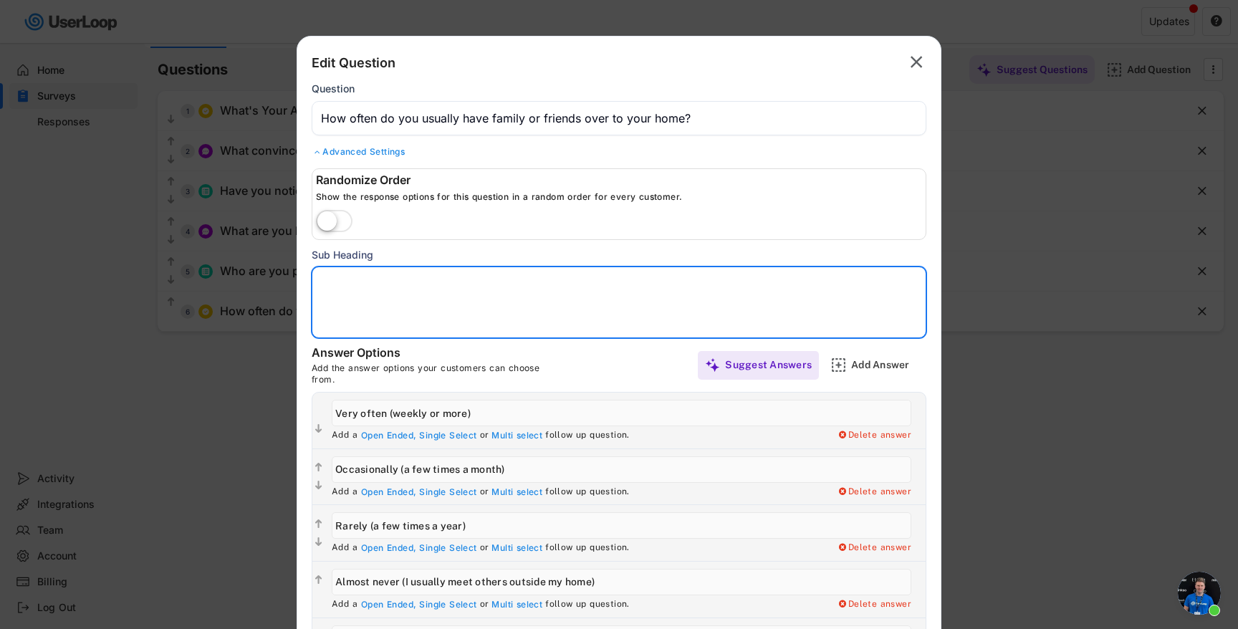
click at [411, 283] on textarea at bounding box center [619, 302] width 615 height 72
paste textarea "🎉 GIVEAWAY: Complete all 5 questions for a chance to win $200!"
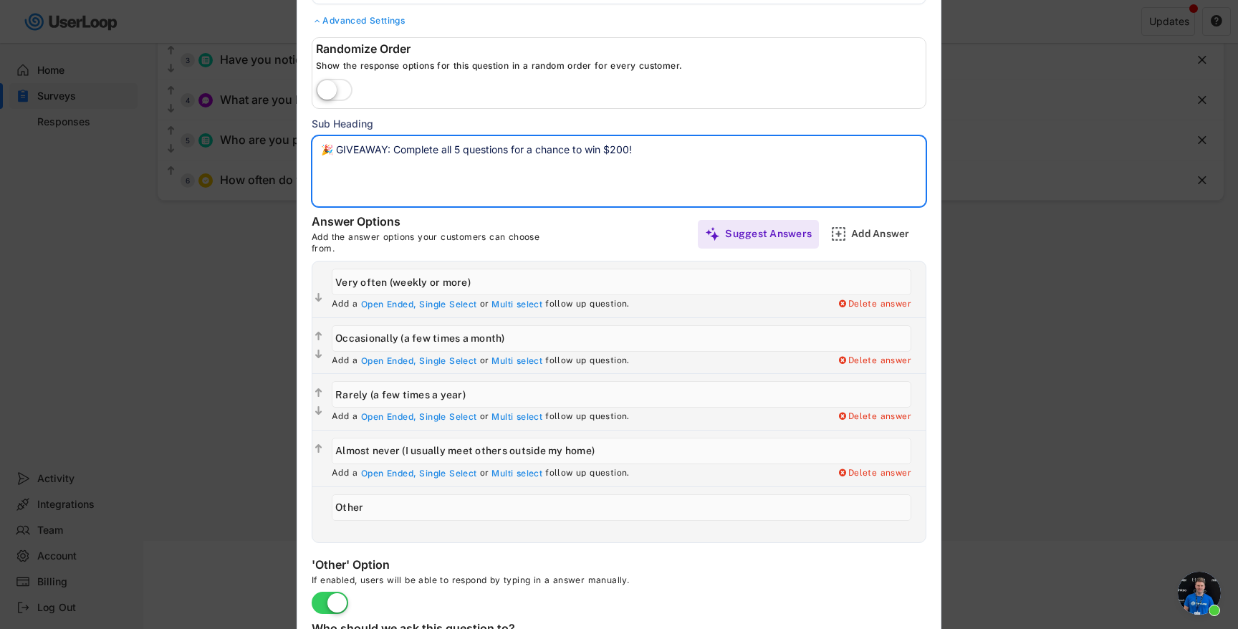
scroll to position [534, 0]
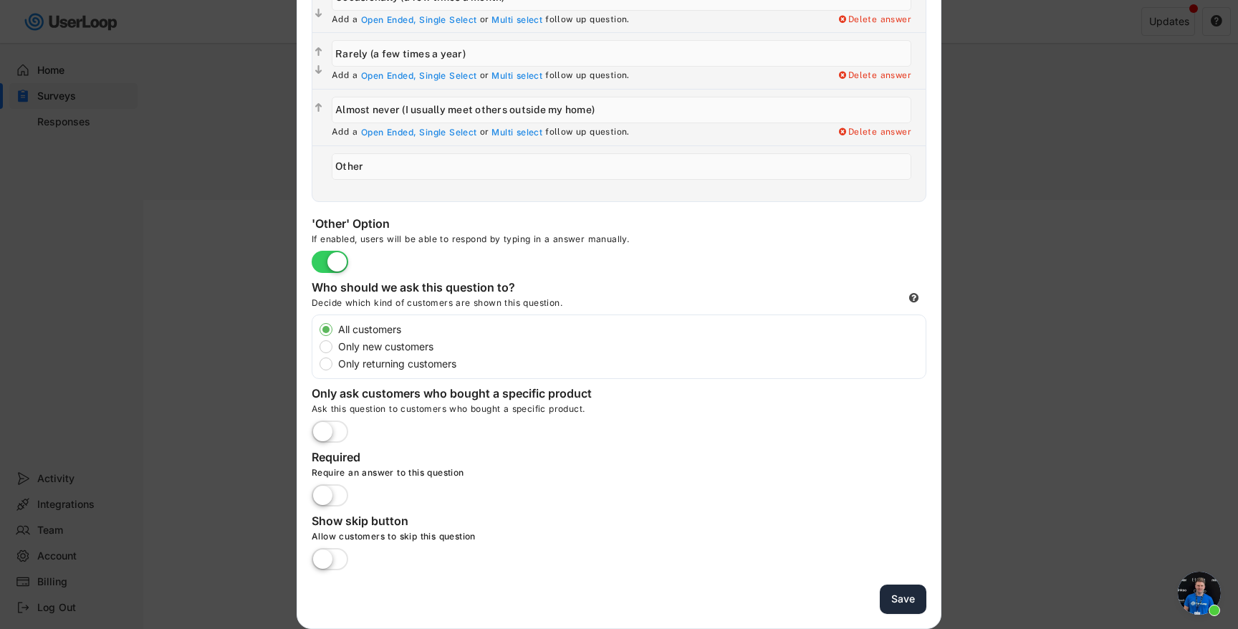
type textarea "🎉 GIVEAWAY: Complete all 5 questions for a chance to win $200!"
click at [910, 593] on button "Save" at bounding box center [903, 598] width 47 height 29
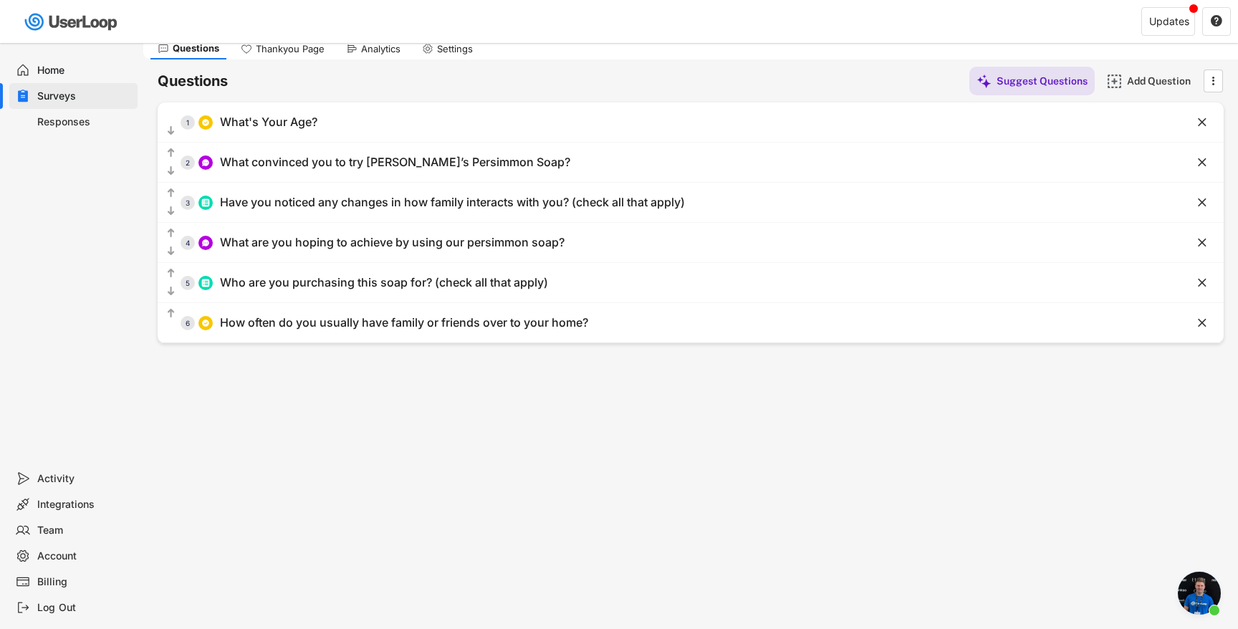
scroll to position [42, 0]
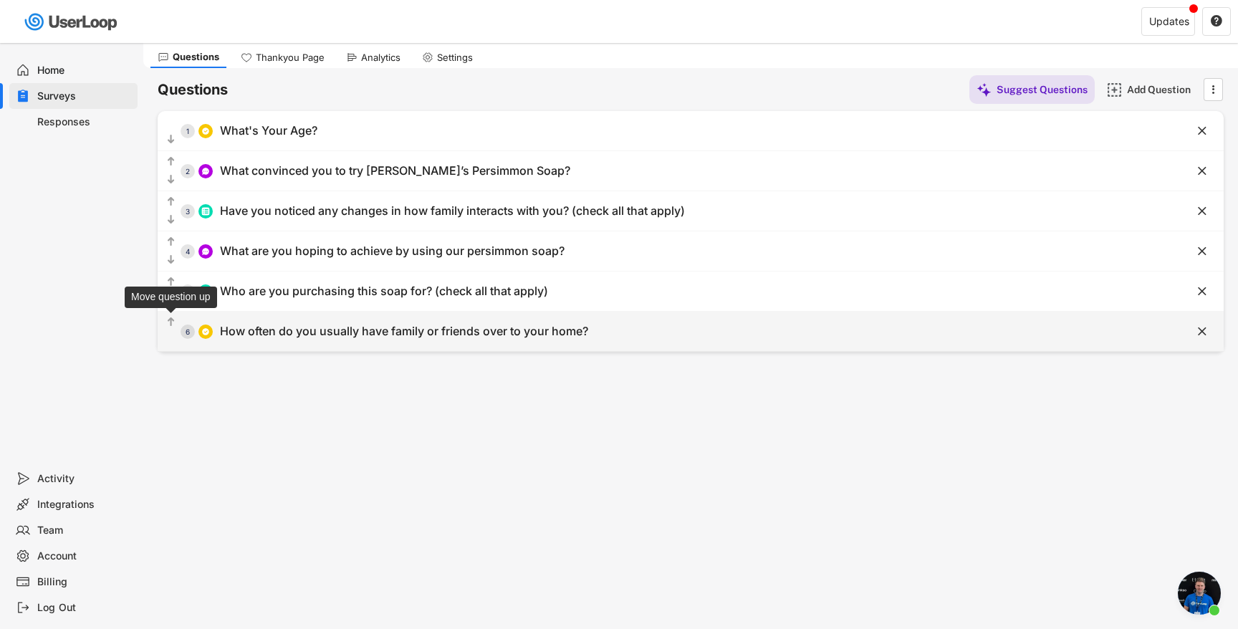
click at [168, 319] on text "" at bounding box center [171, 322] width 7 height 12
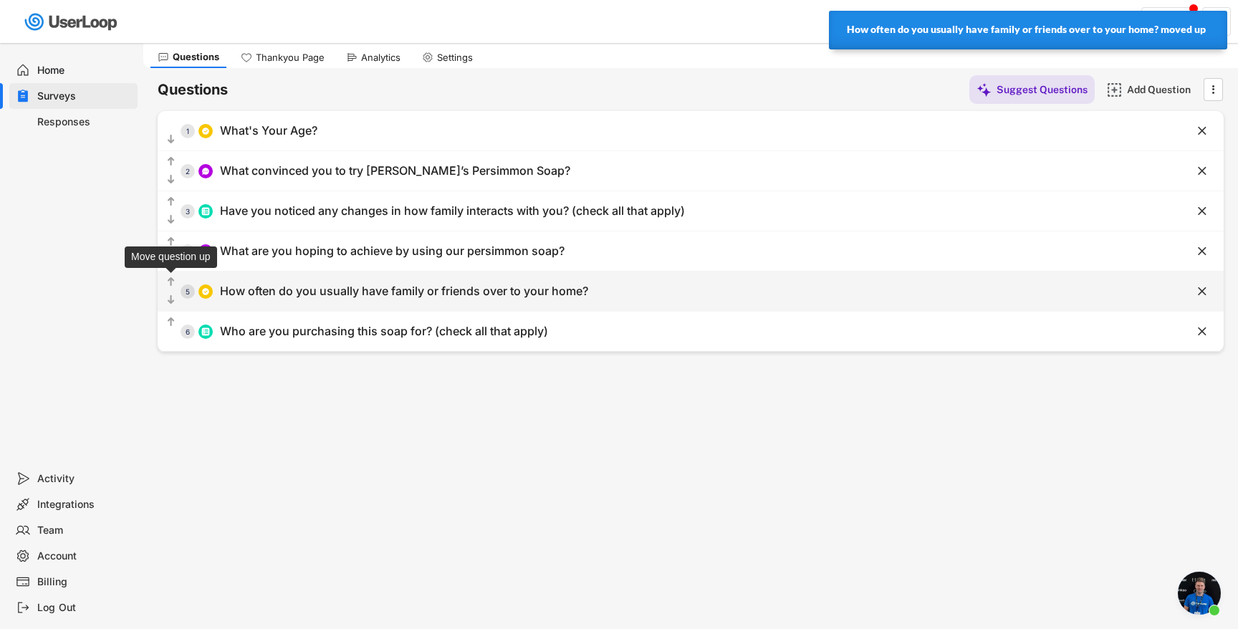
click at [170, 280] on text "" at bounding box center [171, 282] width 7 height 12
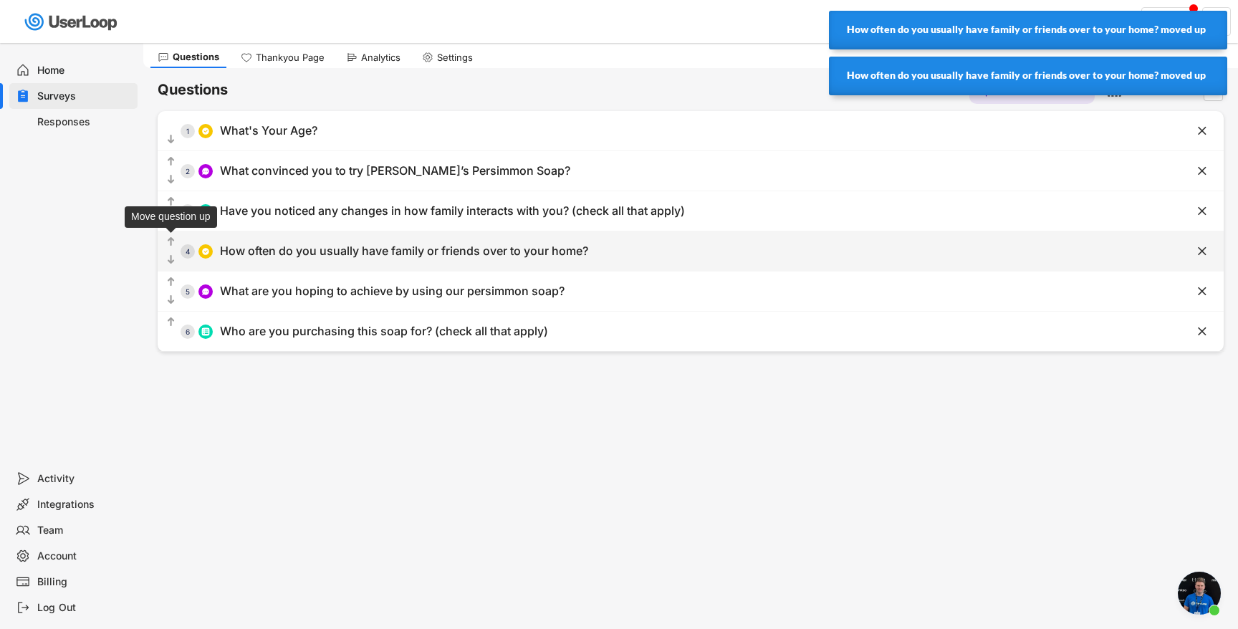
click at [171, 239] on text "" at bounding box center [171, 242] width 7 height 12
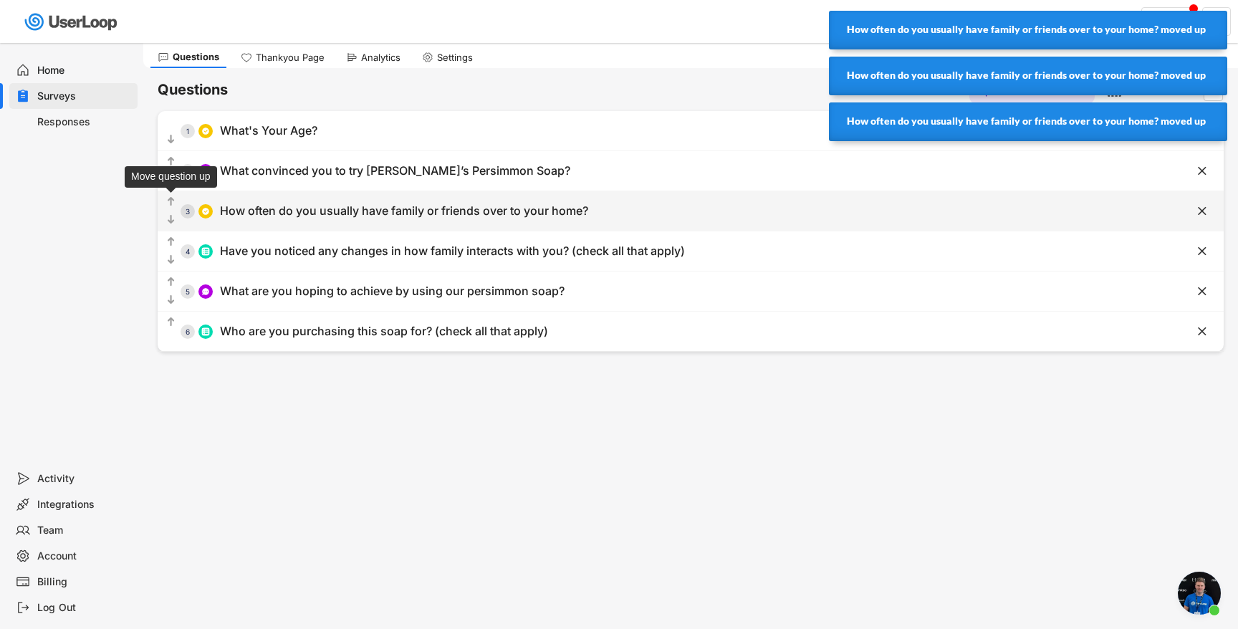
click at [170, 201] on text "" at bounding box center [171, 202] width 7 height 12
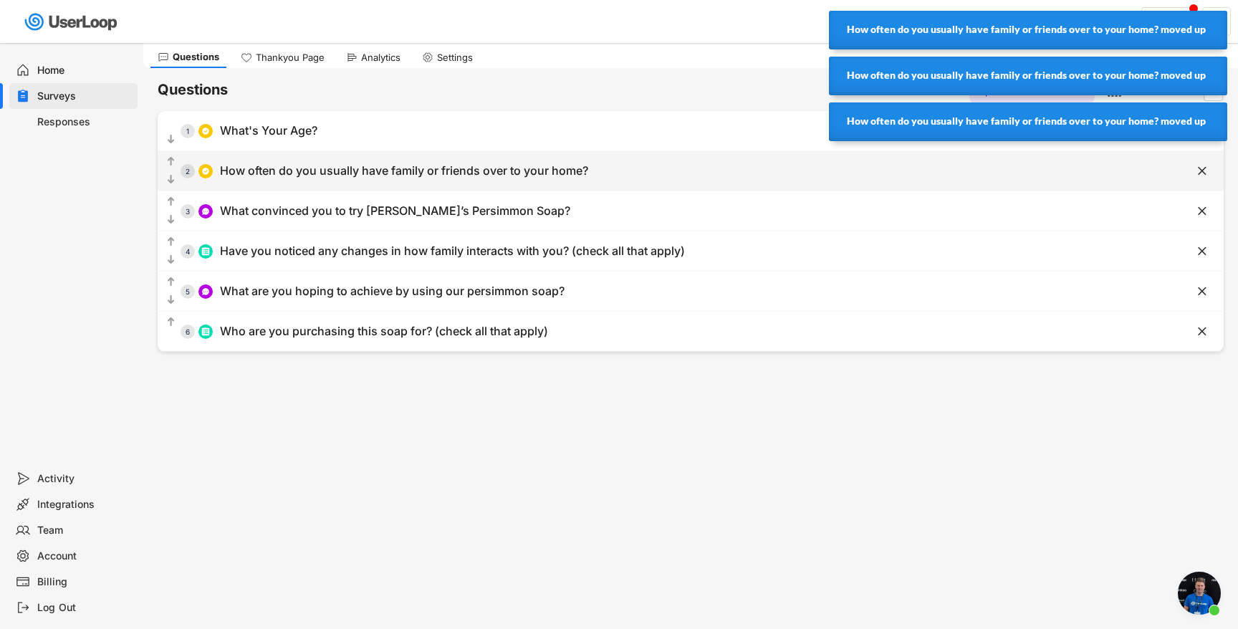
scroll to position [0, 0]
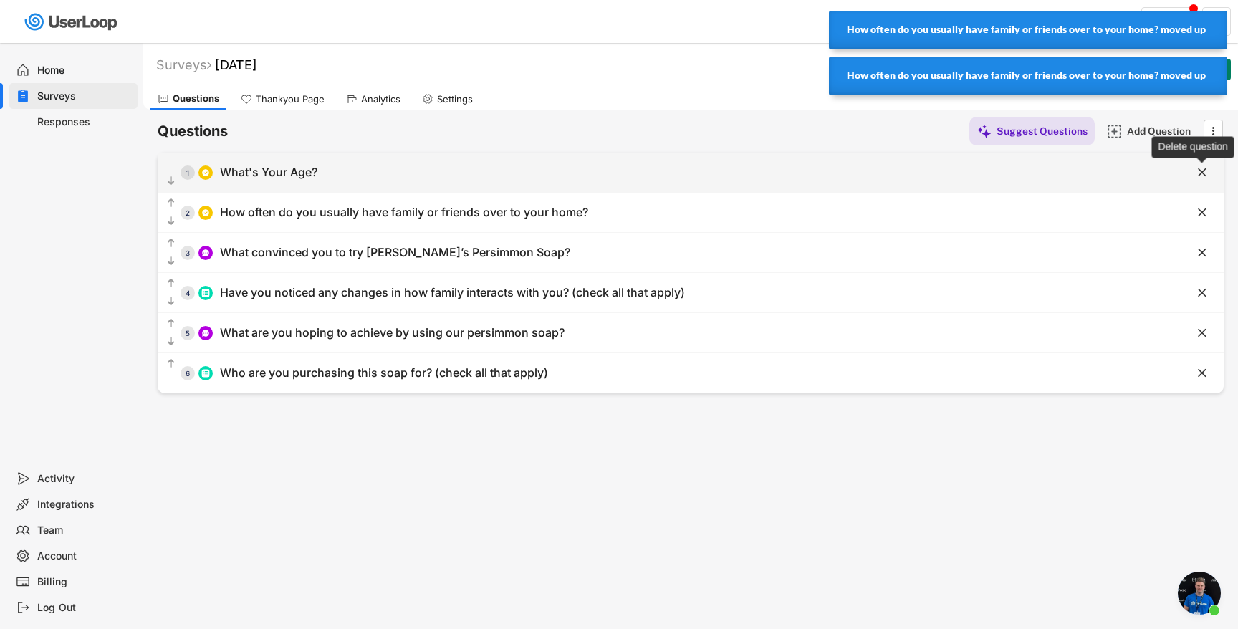
click at [1201, 178] on text "" at bounding box center [1202, 172] width 9 height 15
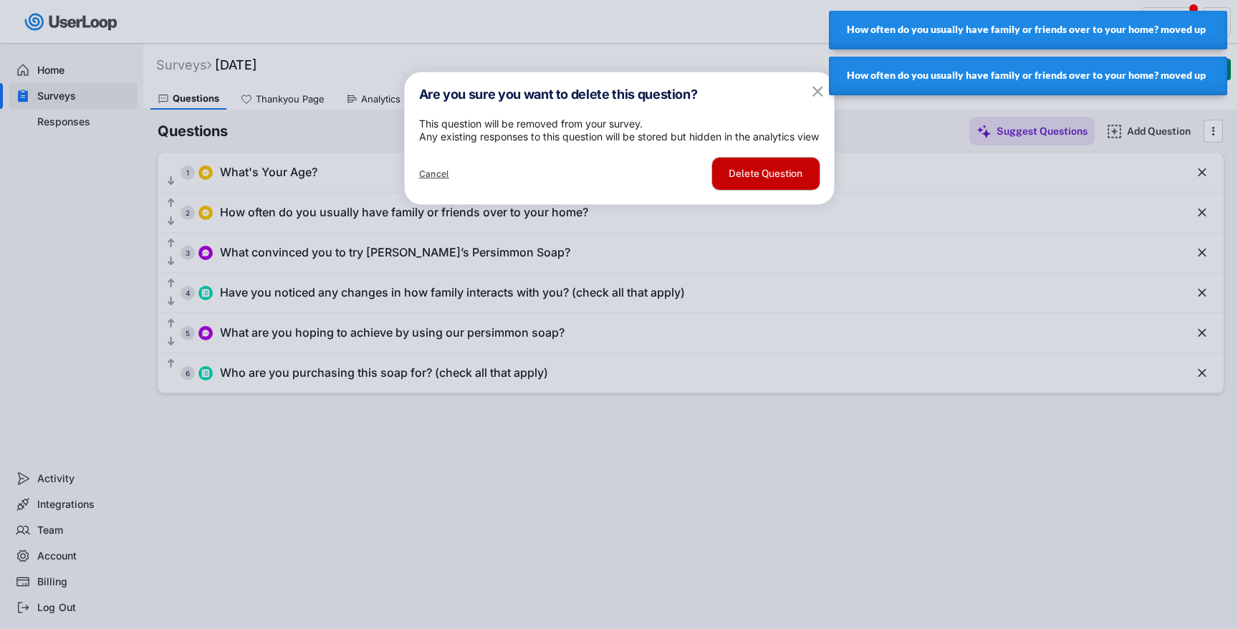
click at [790, 190] on button "Delete Question" at bounding box center [765, 174] width 107 height 32
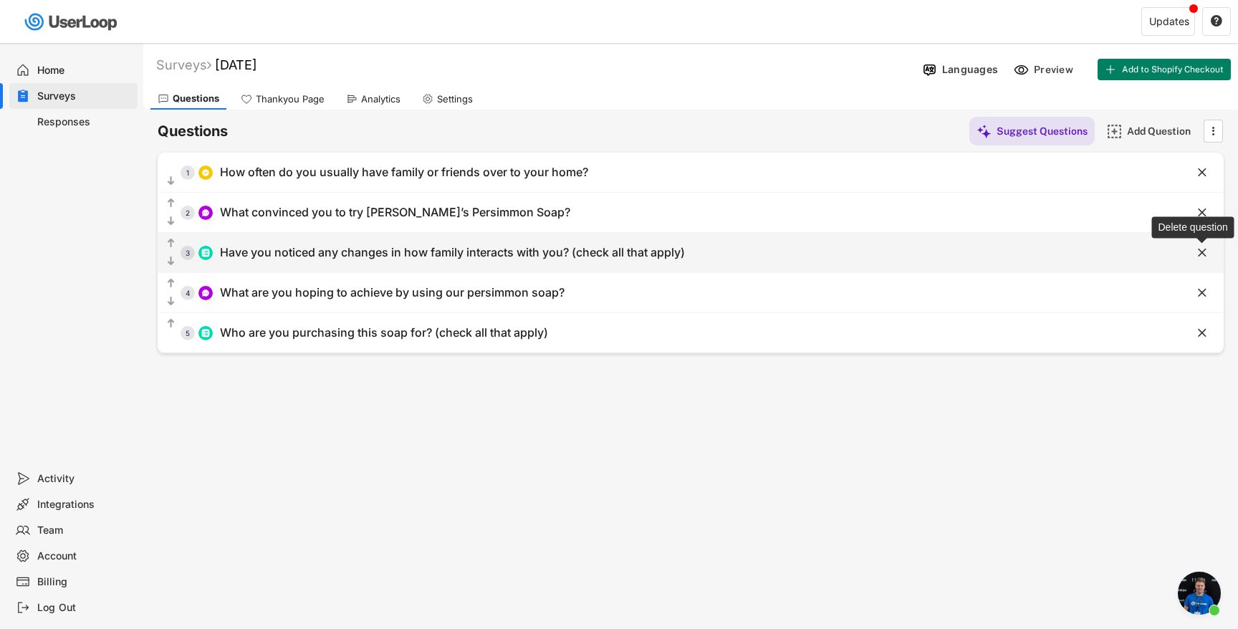
click at [1203, 249] on text "" at bounding box center [1202, 252] width 9 height 15
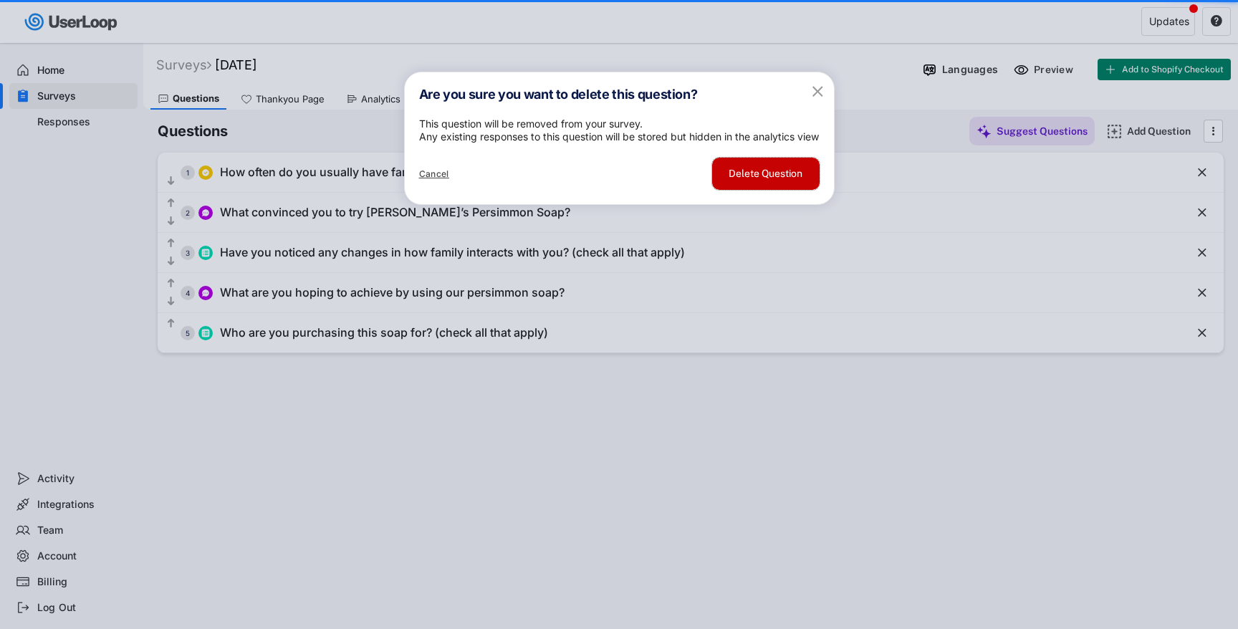
click at [794, 190] on button "Delete Question" at bounding box center [765, 174] width 107 height 32
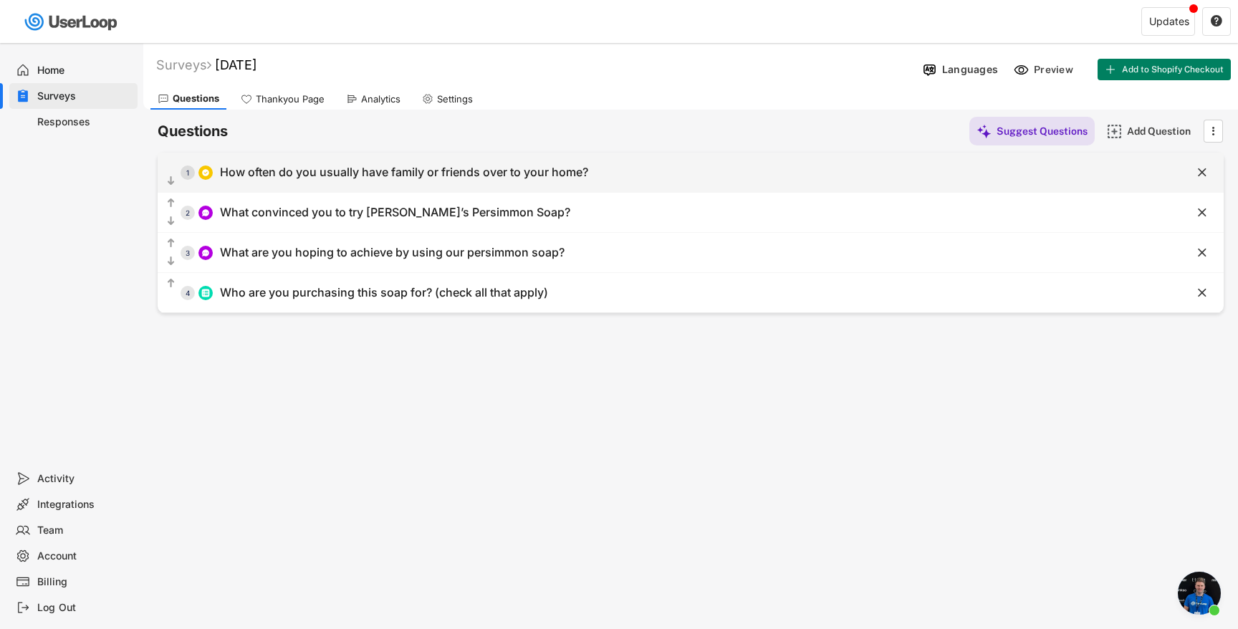
click at [385, 171] on div "How often do you usually have family or friends over to your home?" at bounding box center [404, 172] width 368 height 15
type input "How often do you usually have family or friends over to your home?"
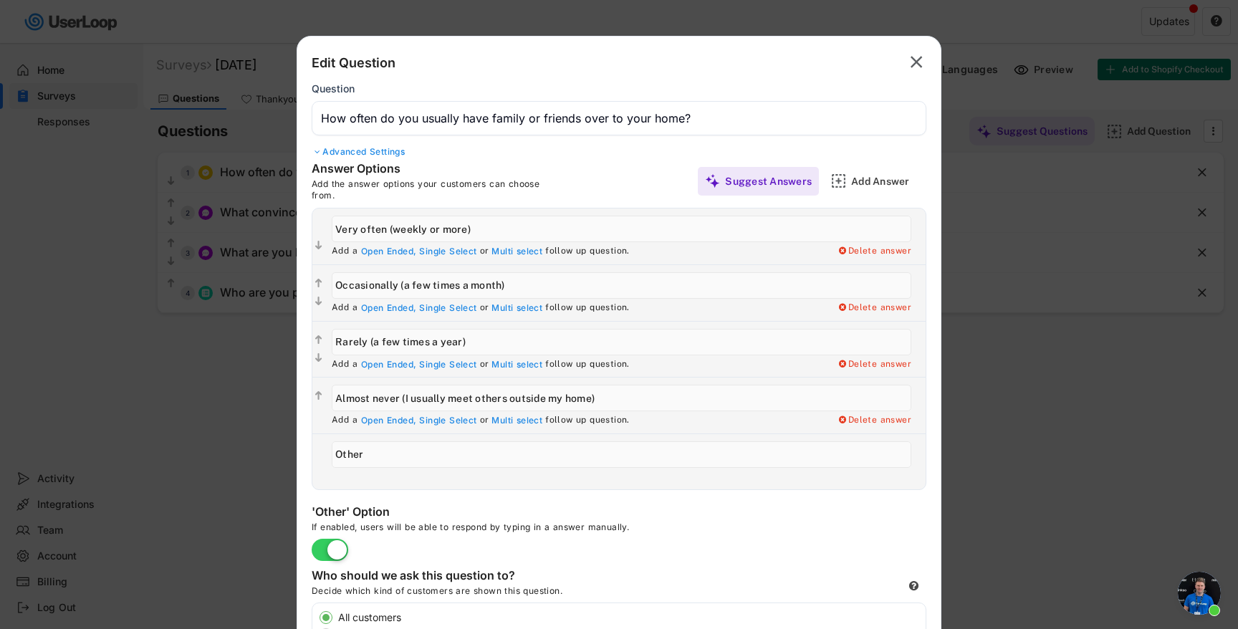
scroll to position [25, 0]
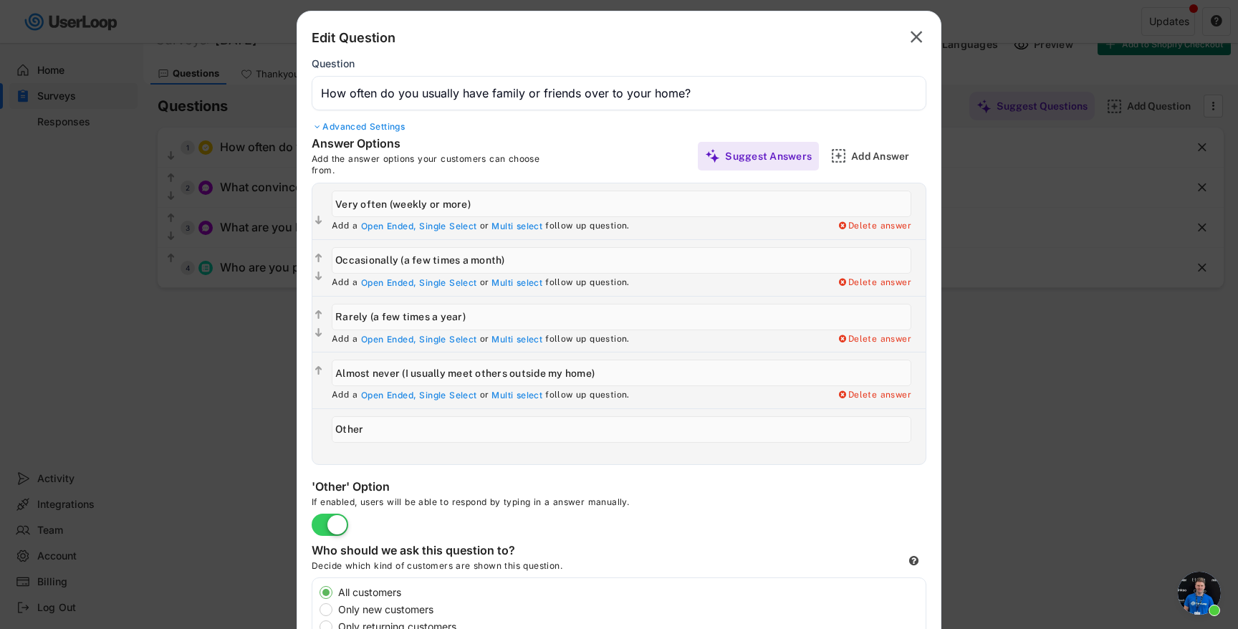
click at [920, 41] on text "" at bounding box center [916, 37] width 12 height 21
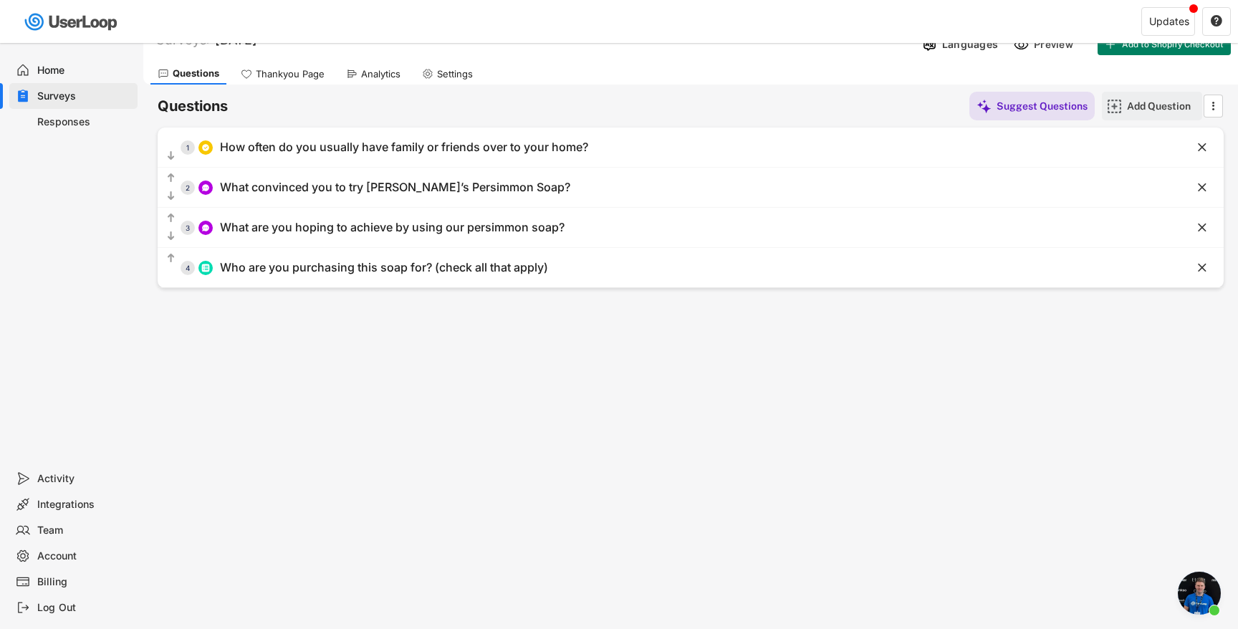
click at [1121, 114] on div "Add Question" at bounding box center [1152, 106] width 100 height 29
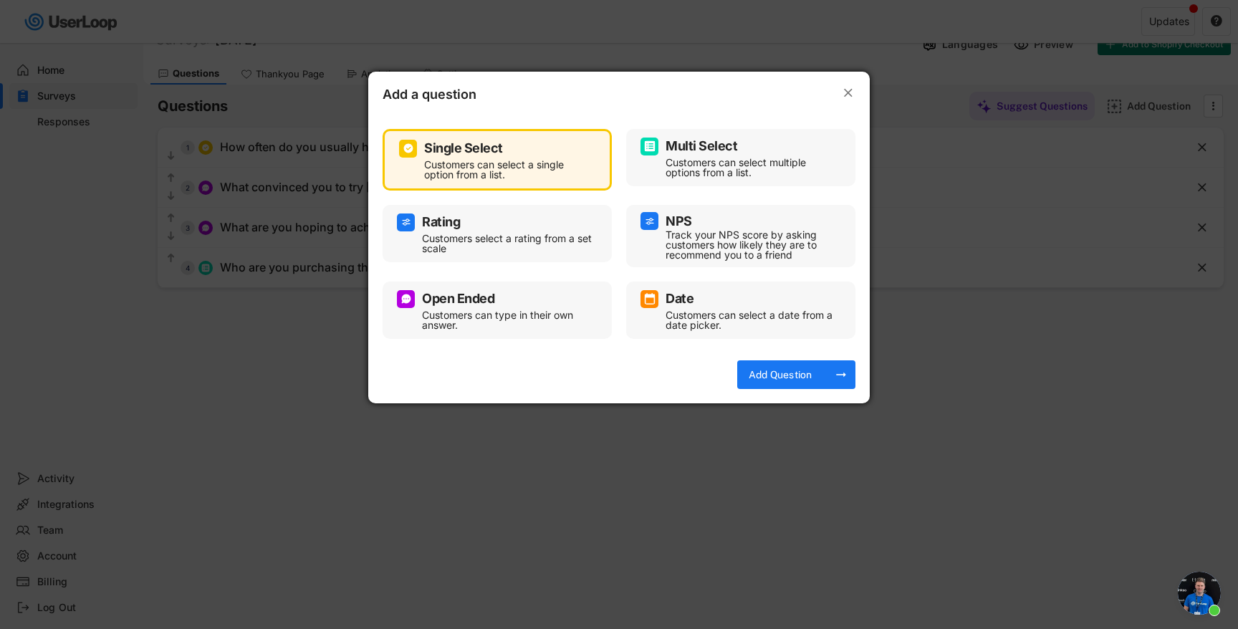
click at [511, 324] on div "Customers can type in their own answer." at bounding box center [508, 320] width 172 height 20
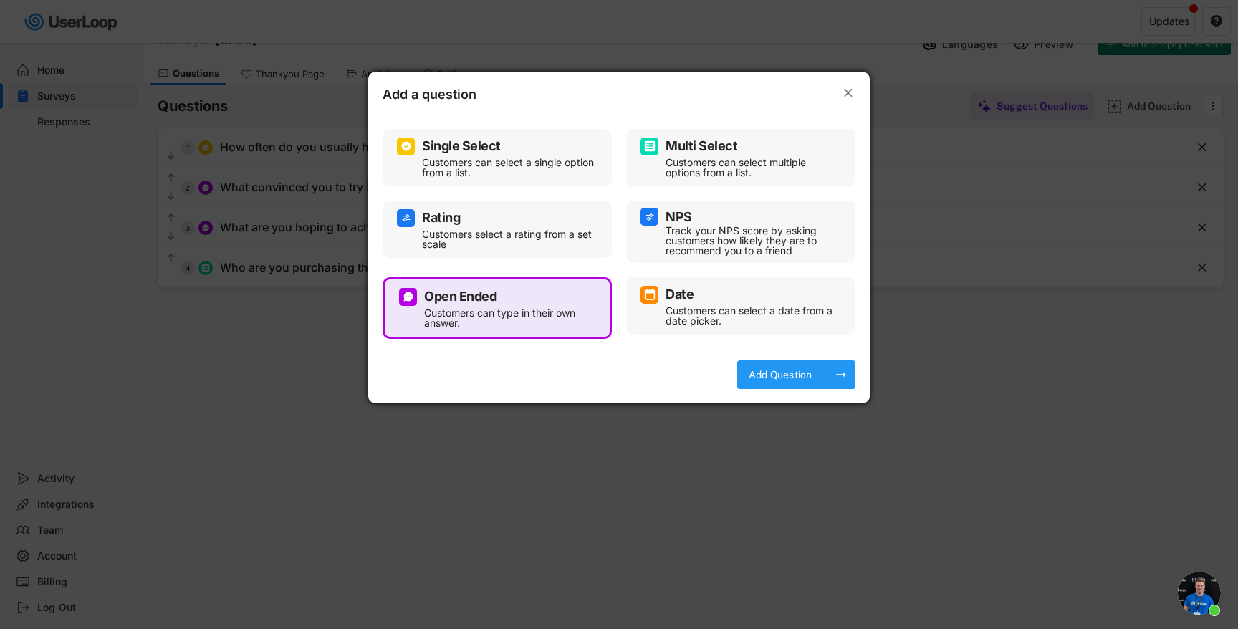
click at [823, 374] on div "Add Question arrow_right_alt" at bounding box center [796, 374] width 118 height 29
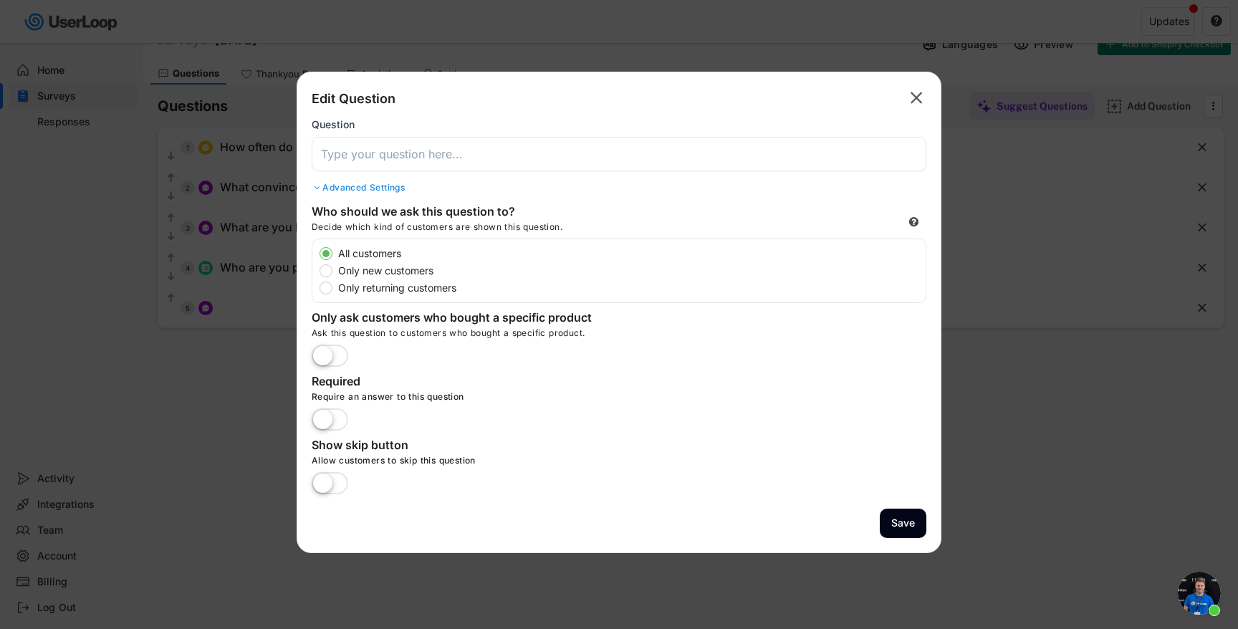
click at [655, 165] on input "input" at bounding box center [619, 154] width 615 height 34
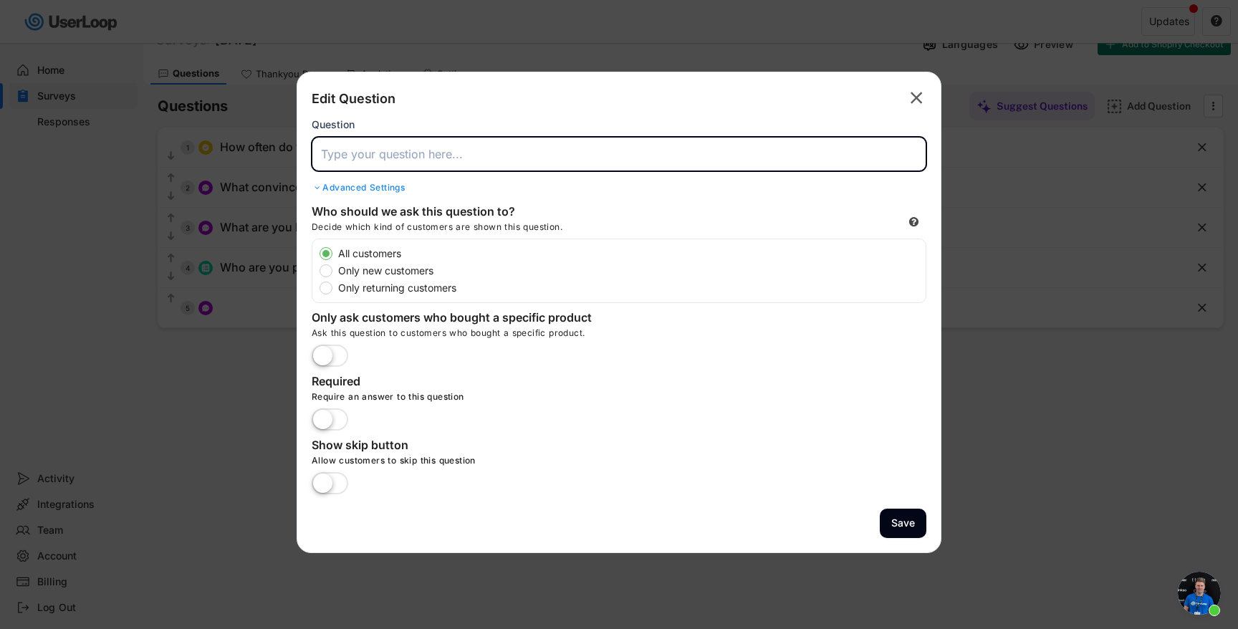
paste input "What kinds of things do you usually enjoy doing in your free time?"
type input "What kinds of things do you usually enjoy doing in your free time?"
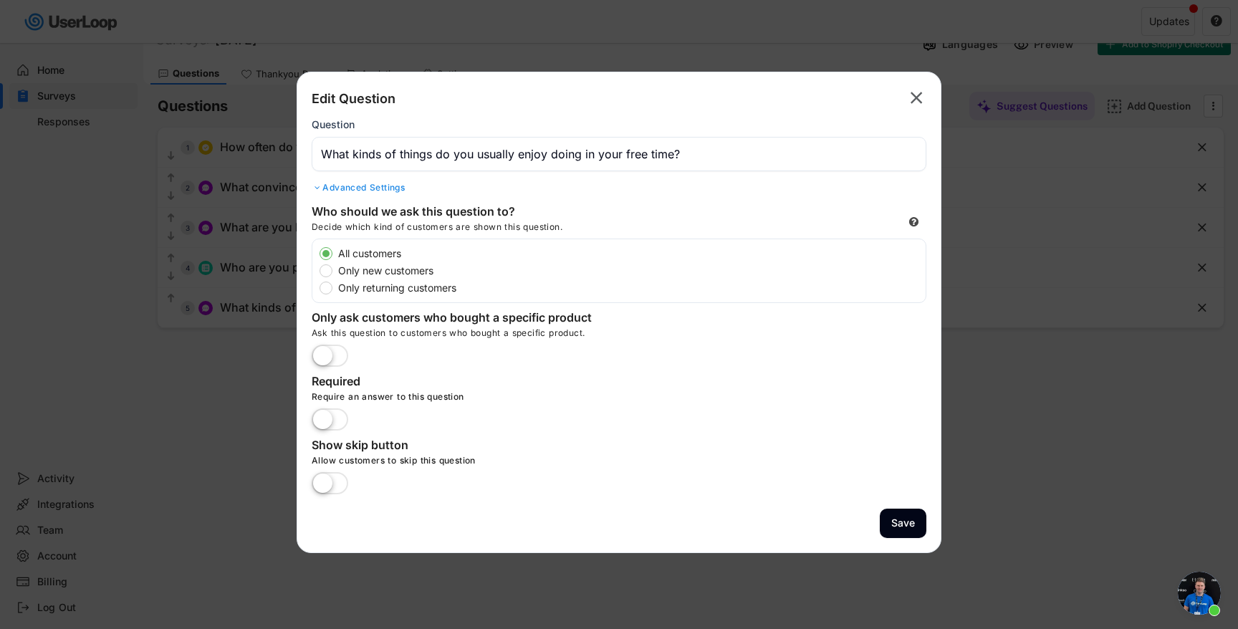
click at [698, 160] on input "input" at bounding box center [619, 154] width 615 height 34
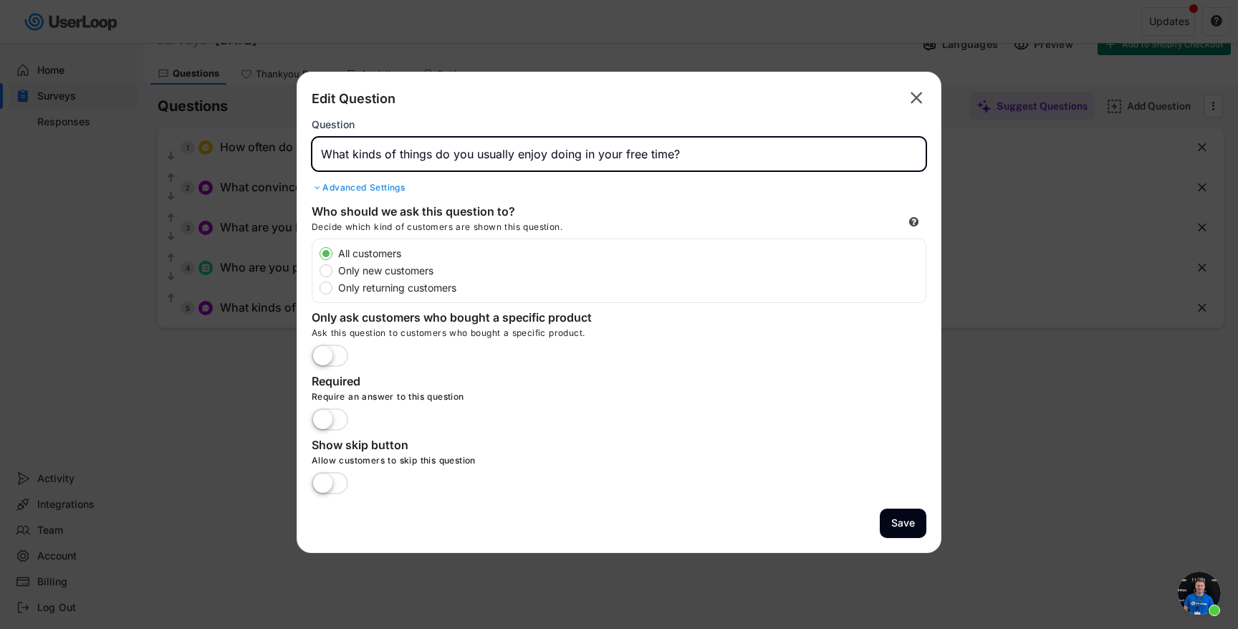
click at [375, 184] on div "Advanced Settings" at bounding box center [619, 187] width 615 height 11
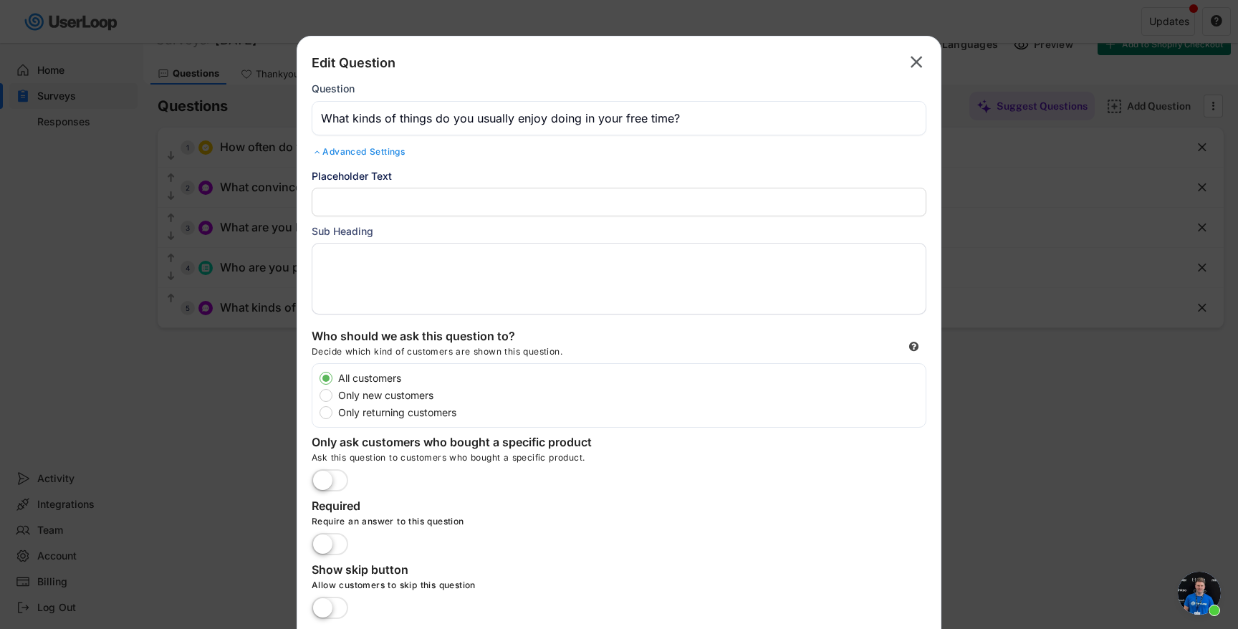
click at [377, 155] on div "Advanced Settings" at bounding box center [619, 151] width 615 height 11
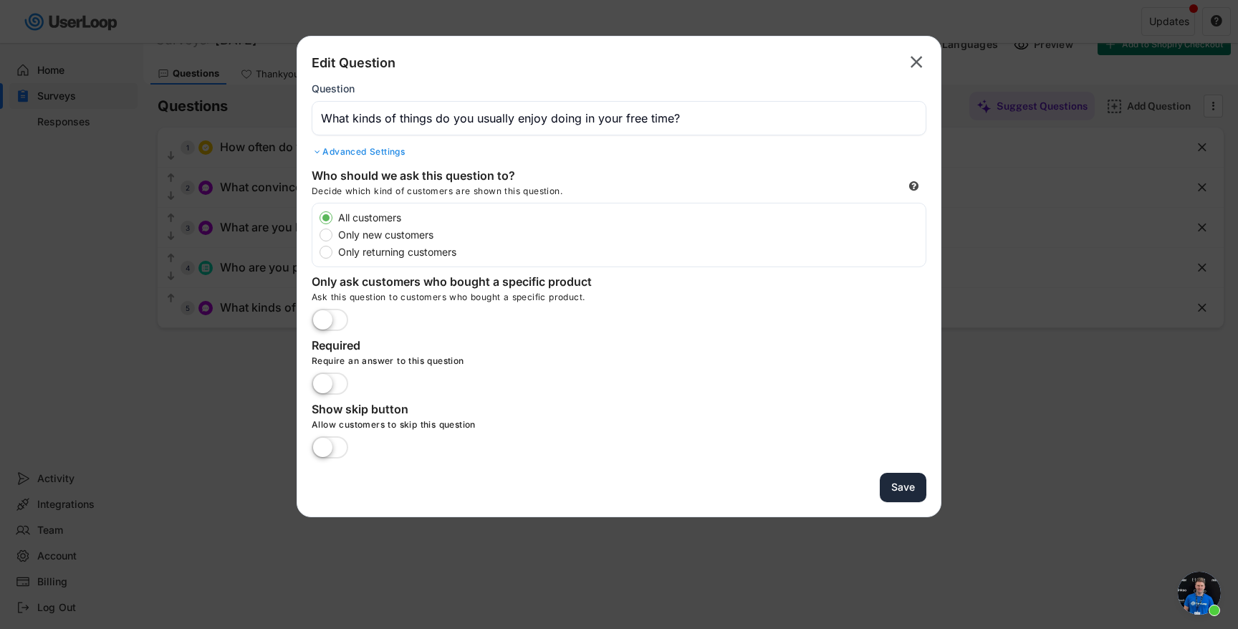
click at [903, 480] on button "Save" at bounding box center [903, 487] width 47 height 29
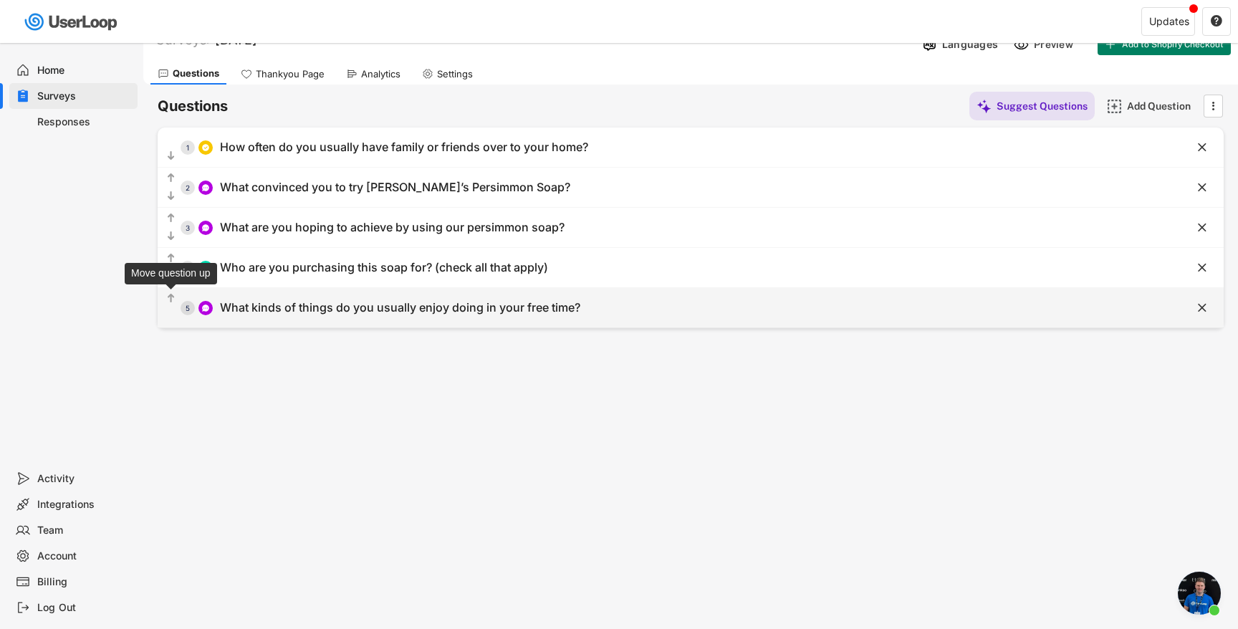
click at [167, 297] on icon "" at bounding box center [171, 299] width 12 height 14
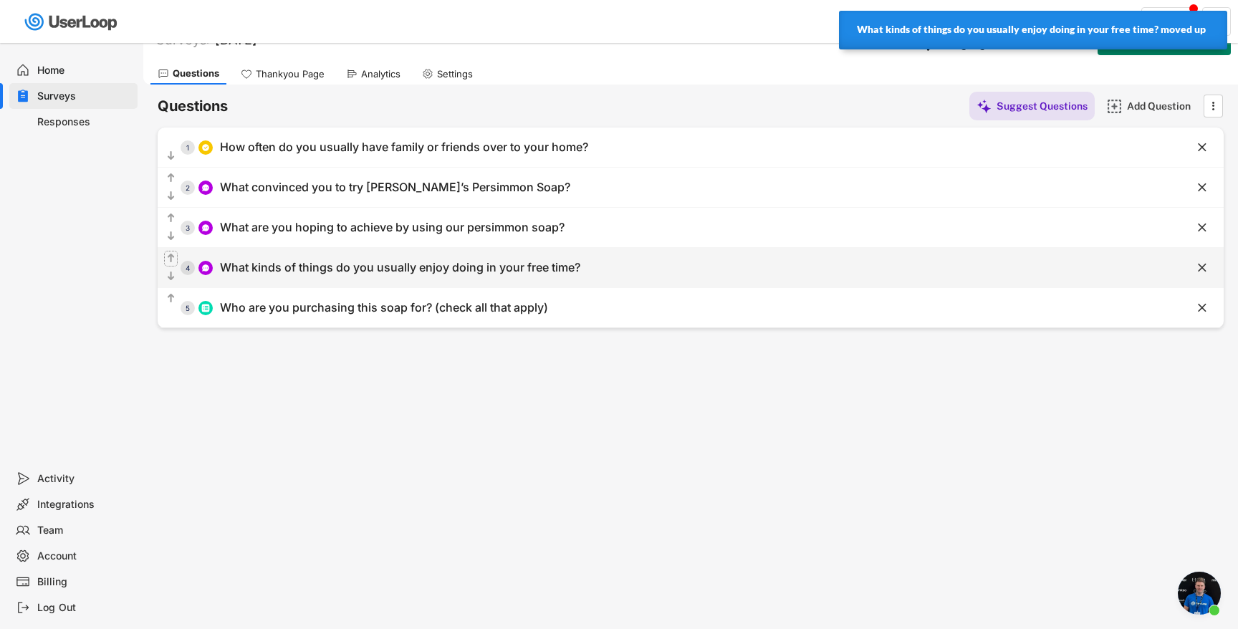
click at [171, 256] on text "" at bounding box center [171, 258] width 7 height 12
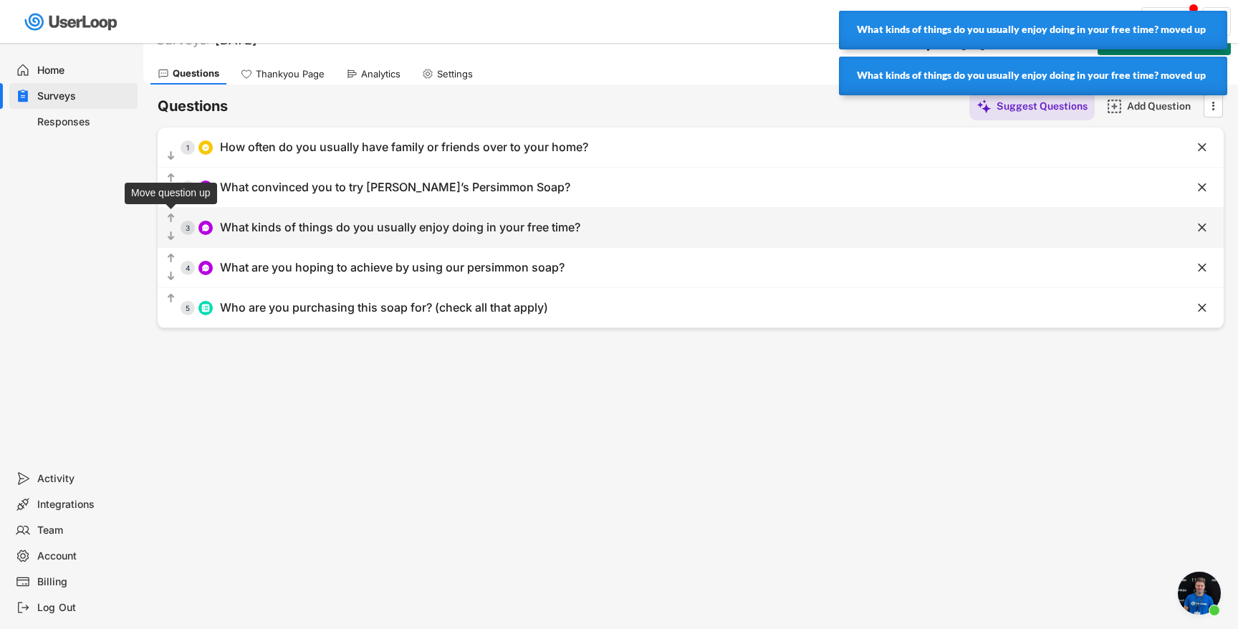
click at [170, 215] on text "" at bounding box center [171, 218] width 7 height 12
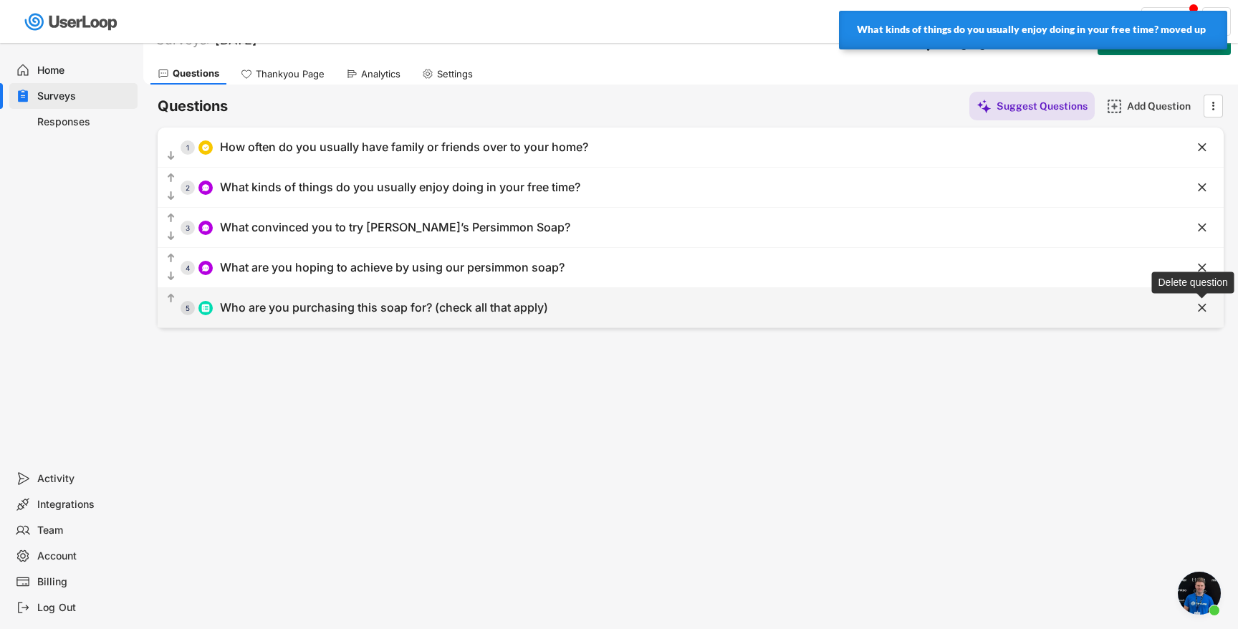
click at [1200, 307] on text "" at bounding box center [1202, 307] width 9 height 15
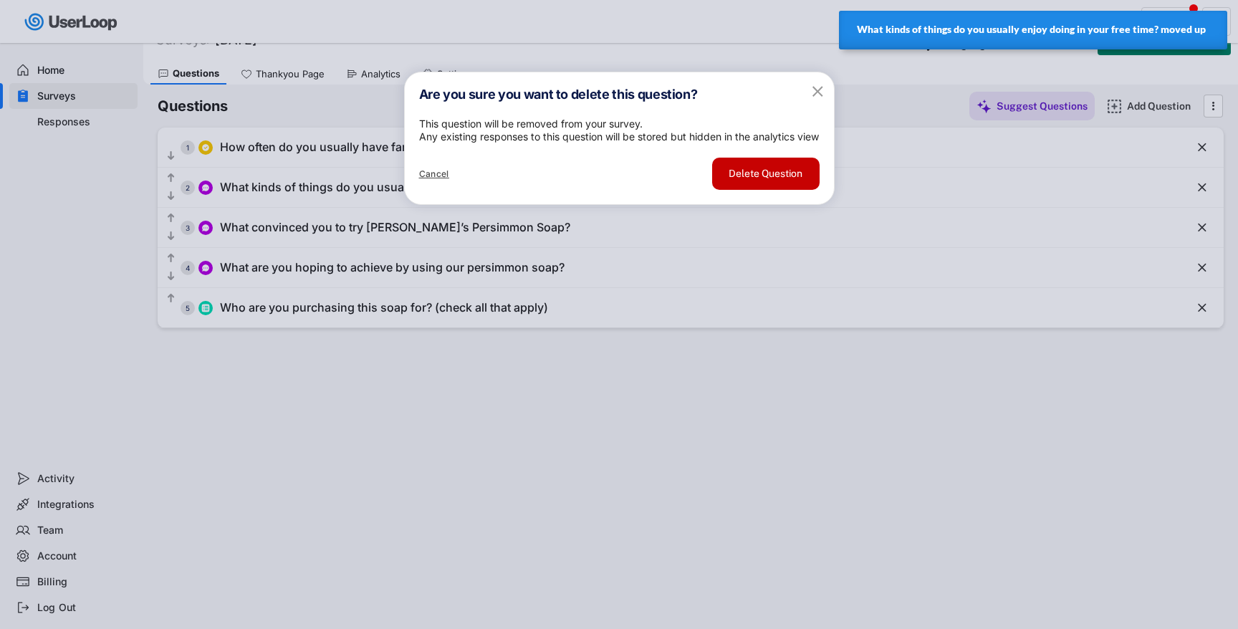
click at [769, 190] on button "Delete Question" at bounding box center [765, 174] width 107 height 32
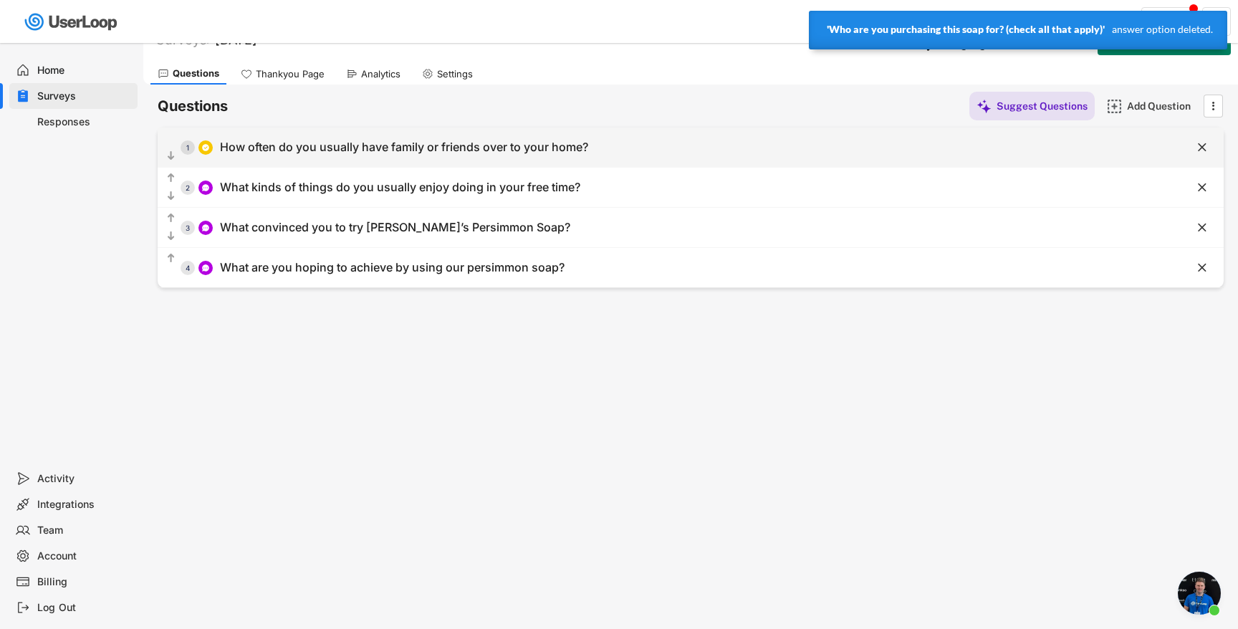
click at [511, 149] on div "How often do you usually have family or friends over to your home?" at bounding box center [404, 147] width 368 height 15
type input "How often do you usually have family or friends over to your home?"
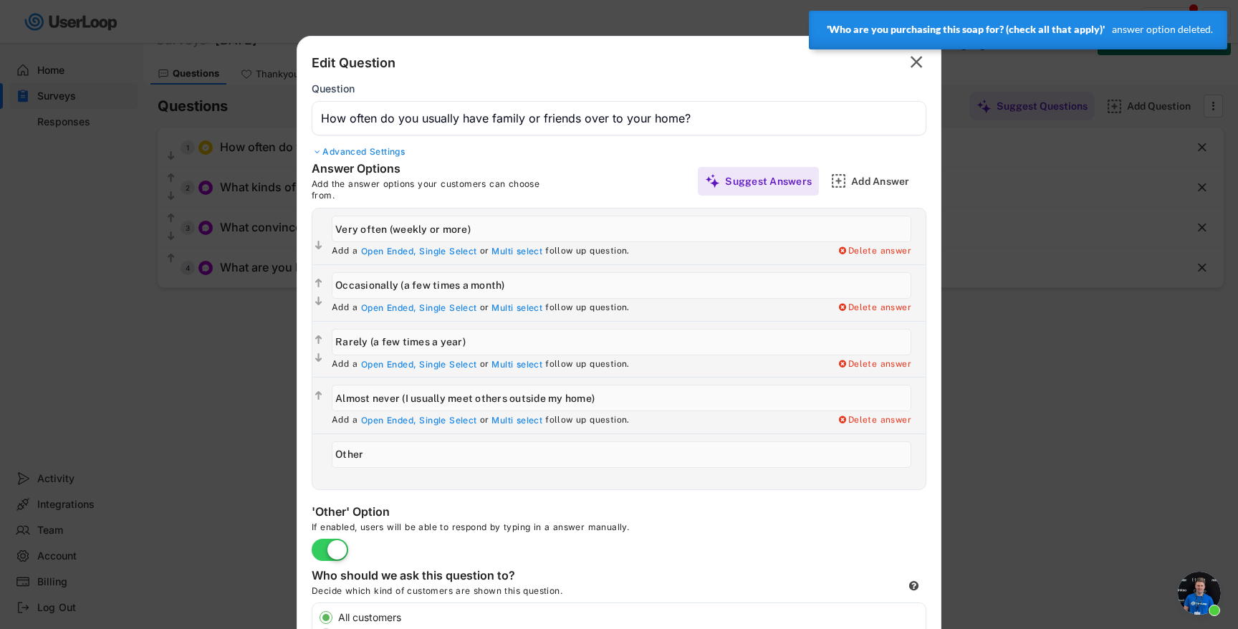
click at [385, 153] on div "Advanced Settings" at bounding box center [619, 151] width 615 height 11
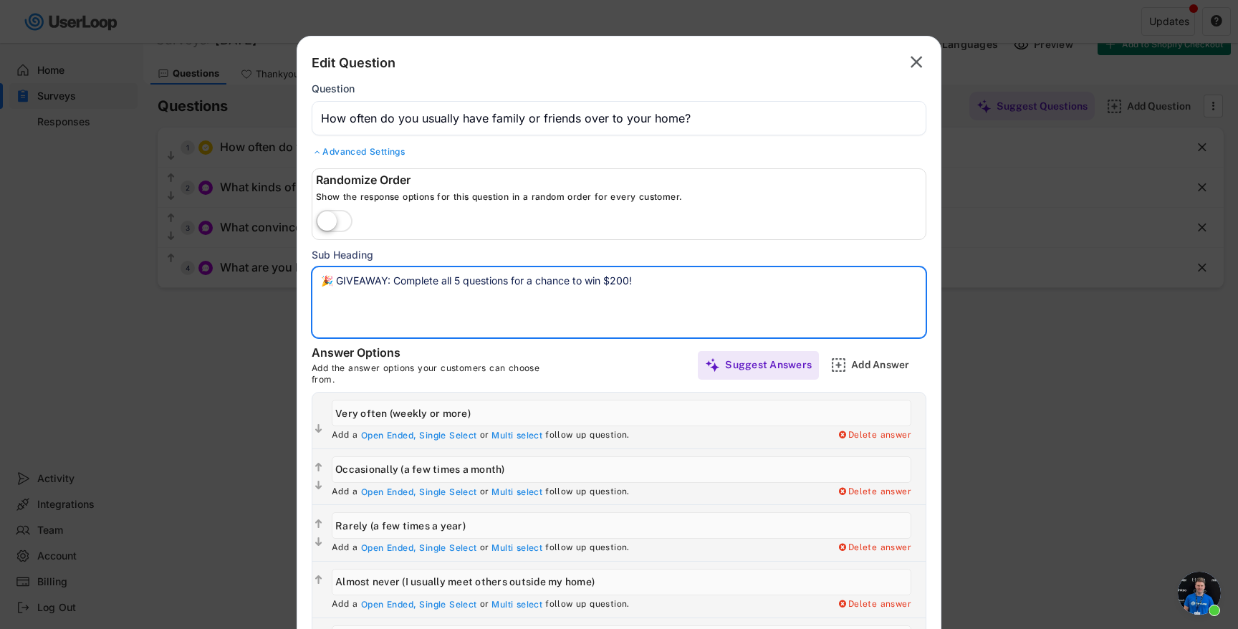
click at [456, 277] on textarea "🎉 GIVEAWAY: Complete all 5 questions for a chance to win $200!" at bounding box center [619, 302] width 615 height 72
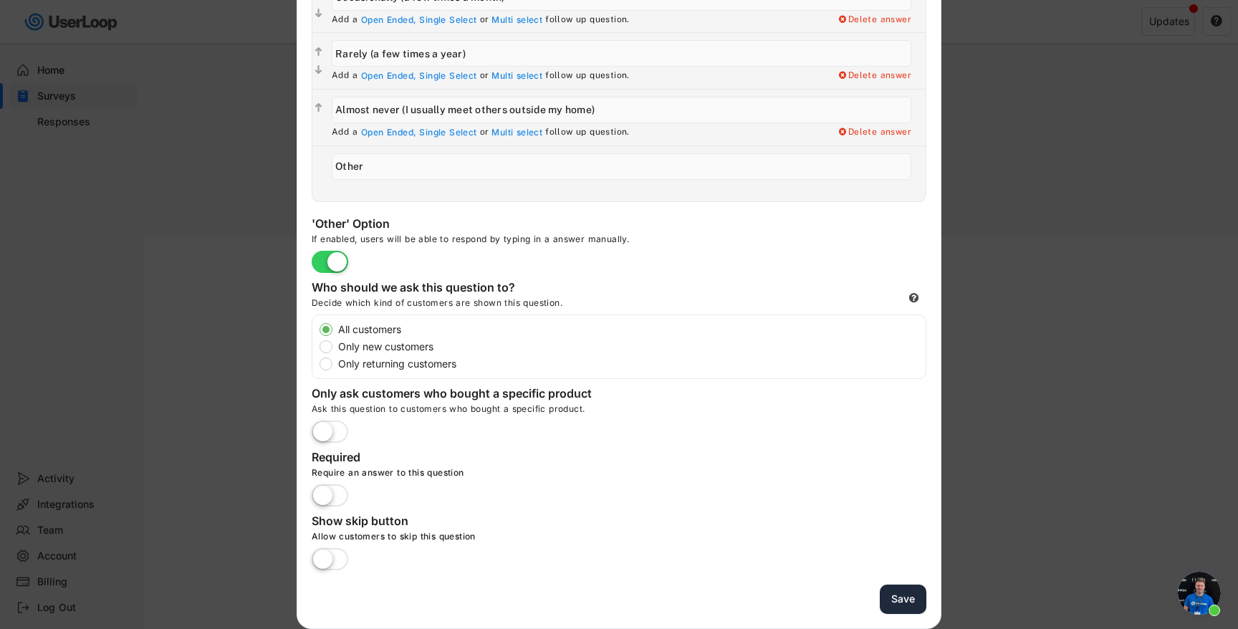
type textarea "🎉 GIVEAWAY: Complete all 4 questions for a chance to win $200!"
click at [903, 601] on button "Save" at bounding box center [903, 598] width 47 height 29
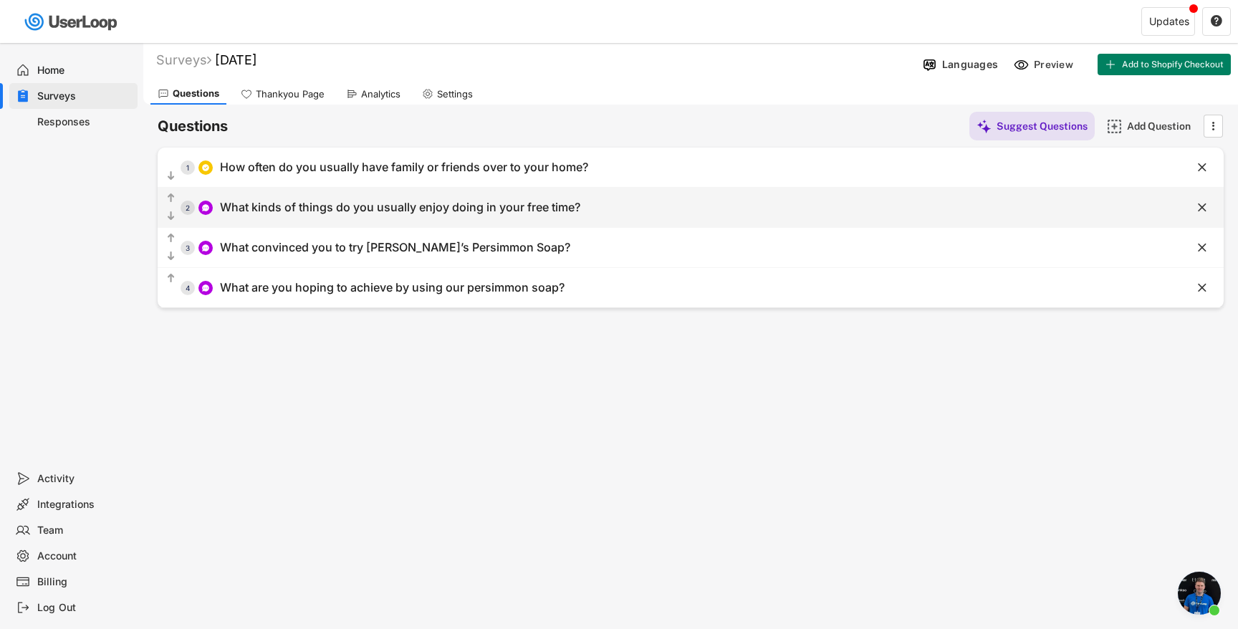
scroll to position [0, 0]
